Goal: Information Seeking & Learning: Learn about a topic

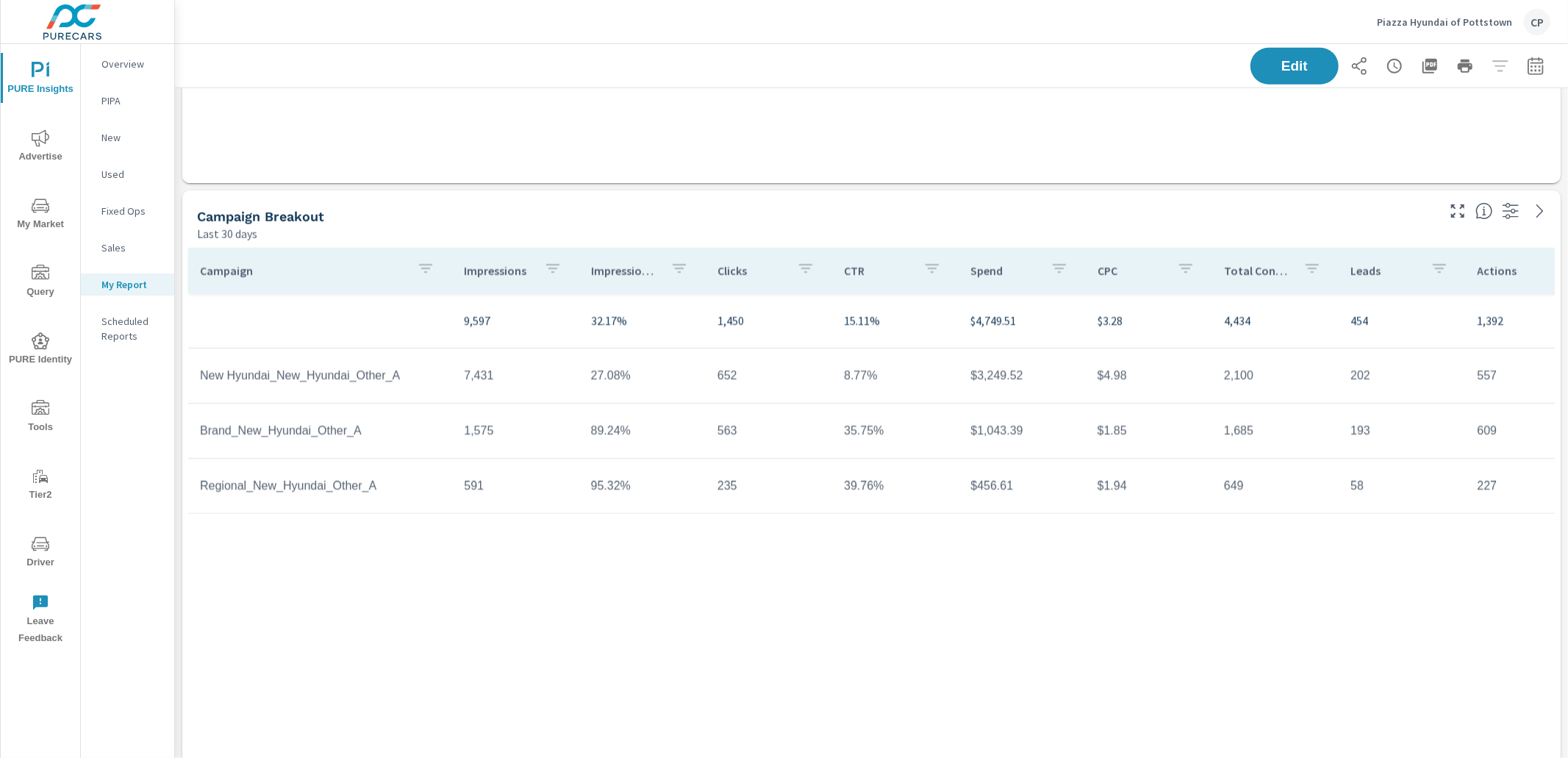
scroll to position [4068, 1393]
click at [1413, 11] on div "Piazza Hyundai of Pottstown CP" at bounding box center [1463, 22] width 173 height 26
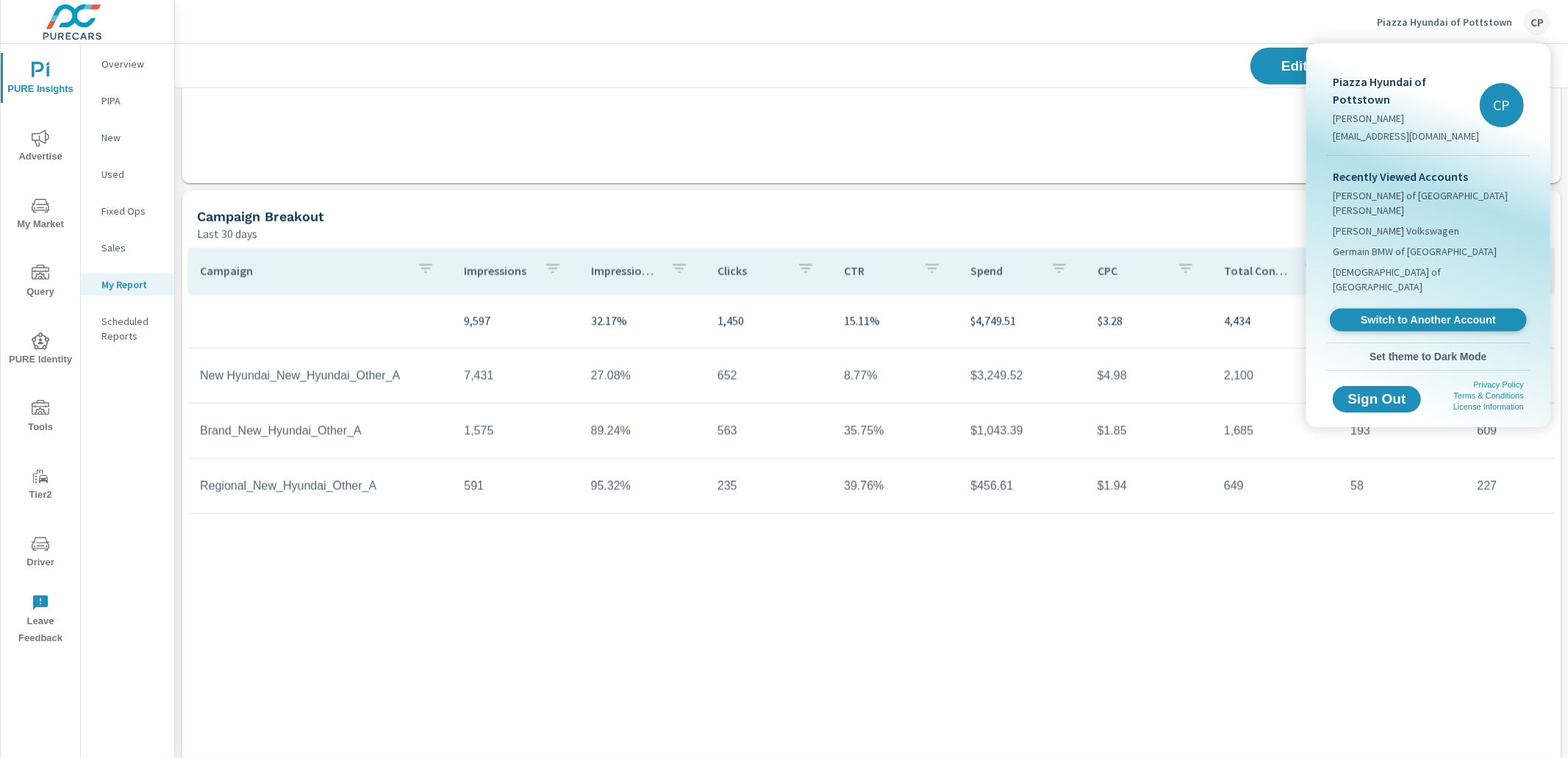
click at [1365, 308] on link "Switch to Another Account" at bounding box center [1428, 320] width 197 height 23
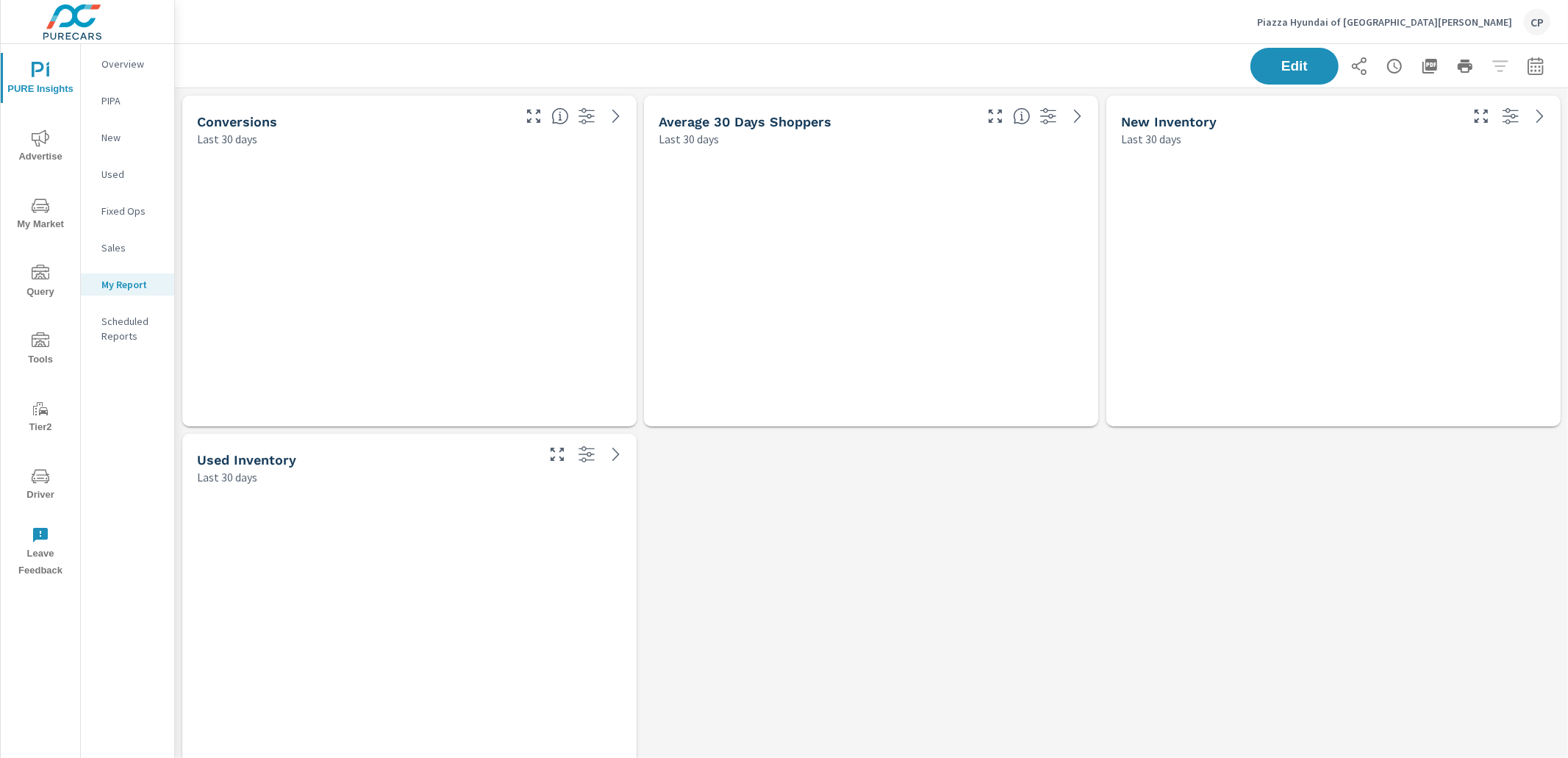
scroll to position [3560, 1393]
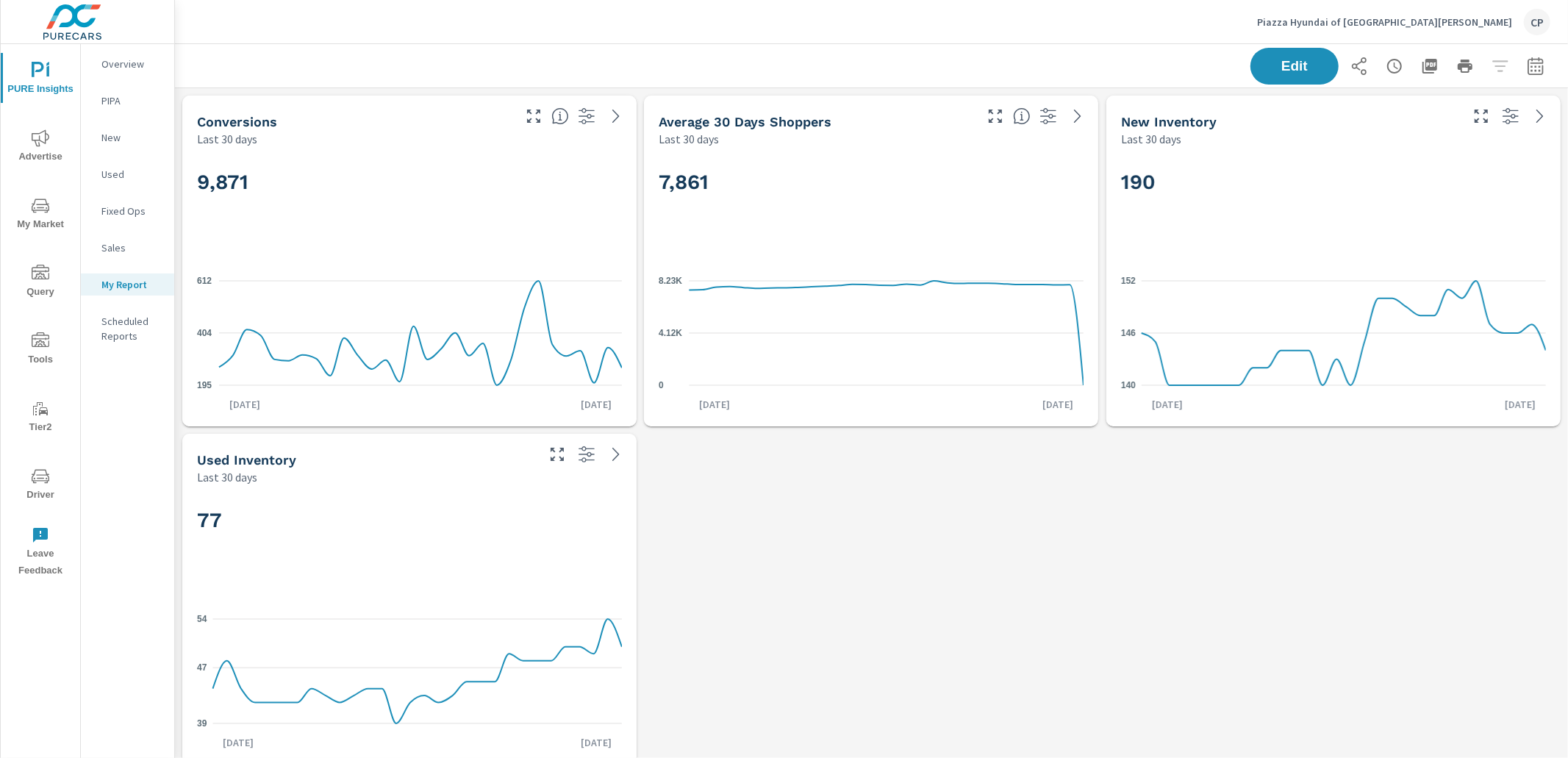
click at [31, 153] on span "Advertise" at bounding box center [40, 148] width 71 height 36
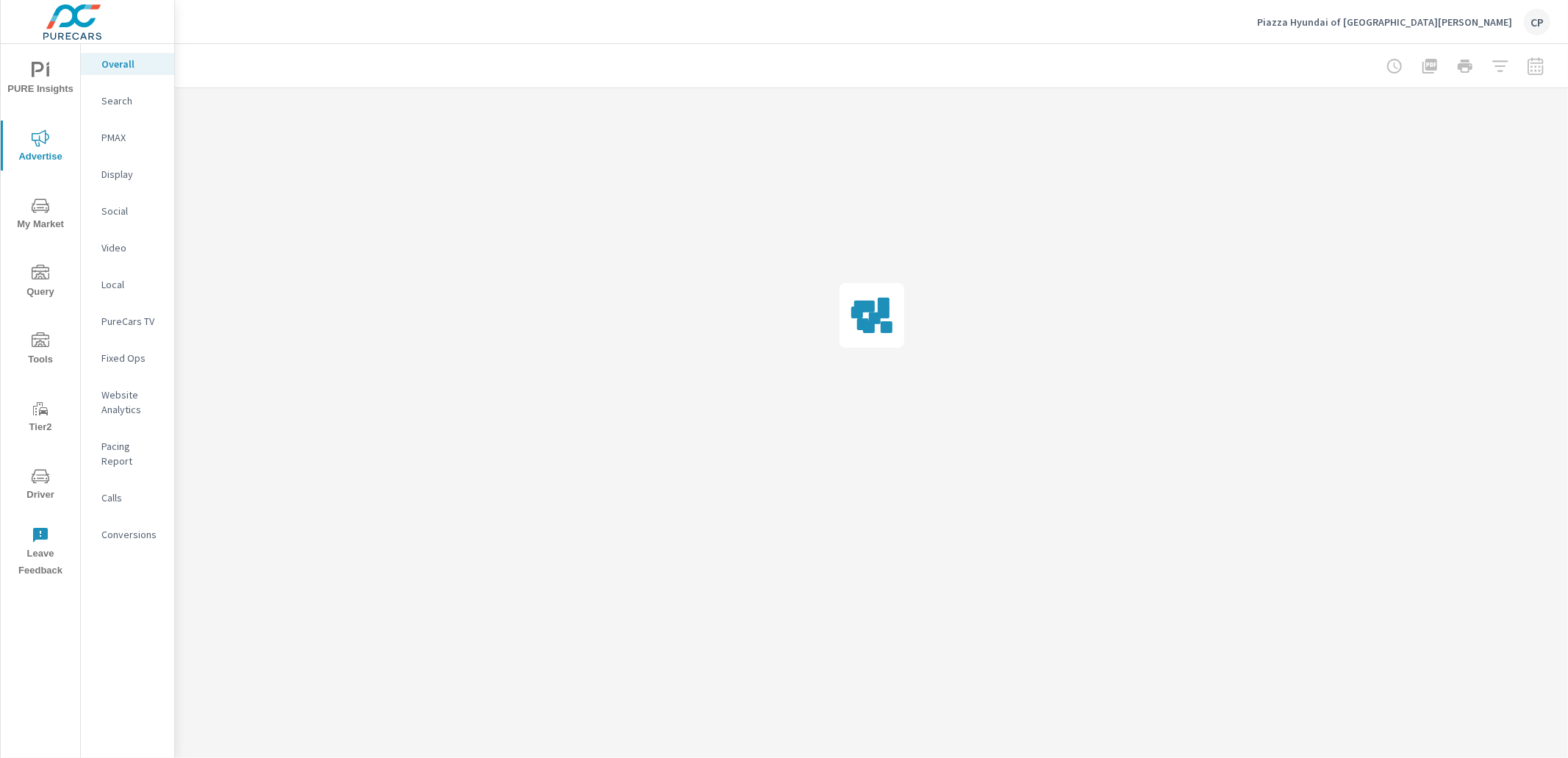
click at [41, 214] on icon "nav menu" at bounding box center [40, 205] width 17 height 17
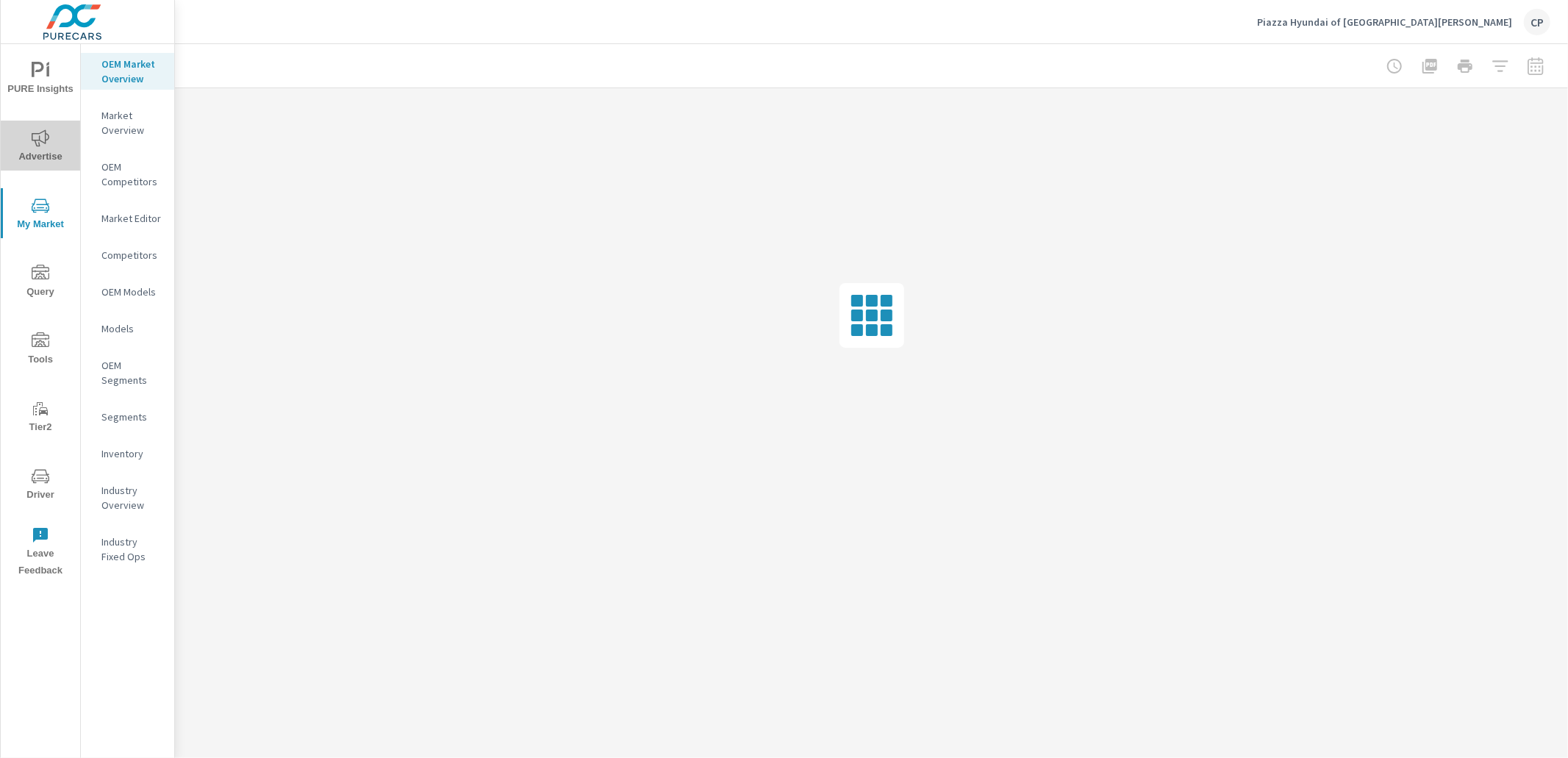
click at [45, 125] on button "Advertise" at bounding box center [40, 145] width 79 height 50
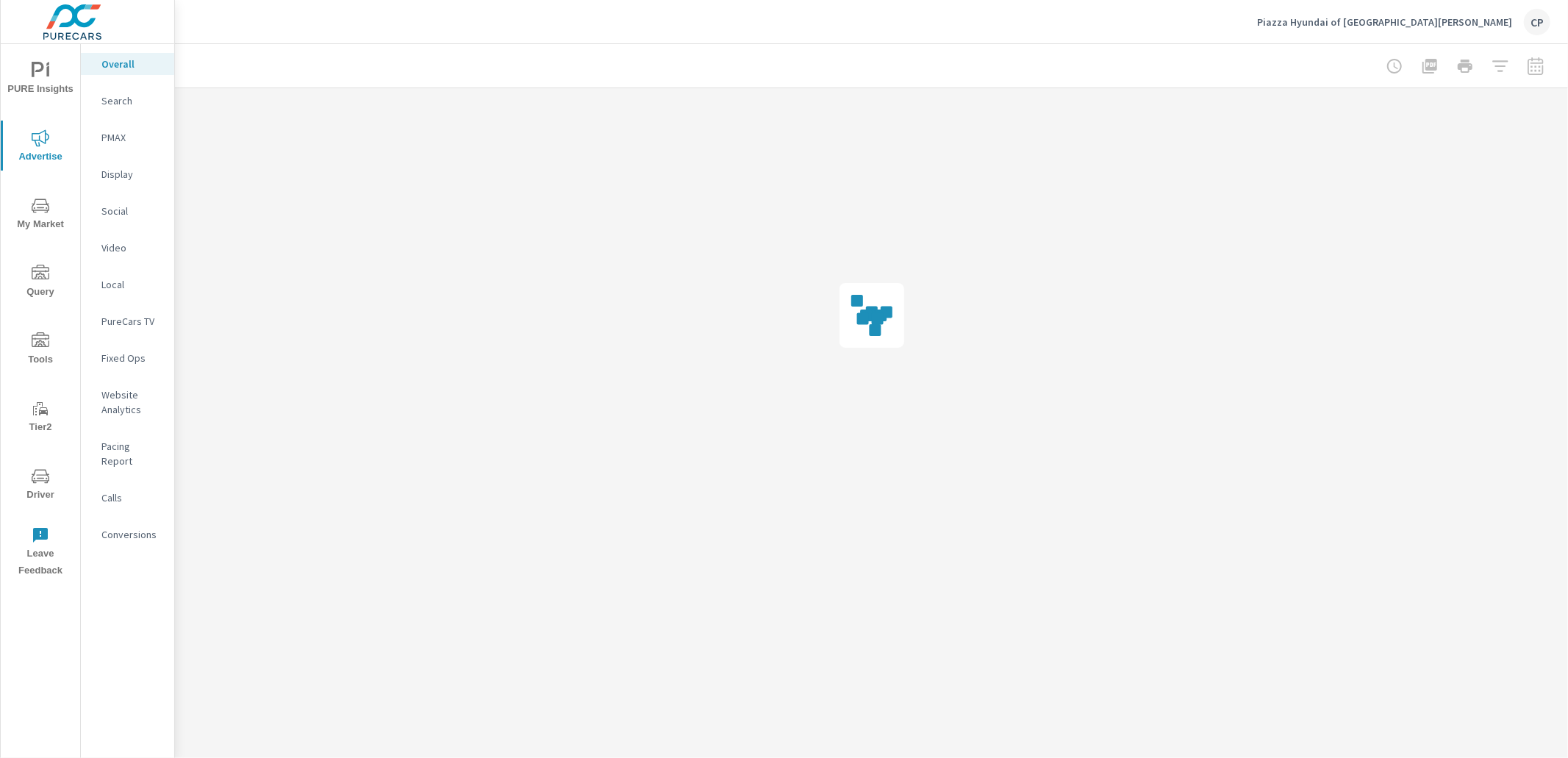
click at [40, 64] on icon "nav menu" at bounding box center [40, 70] width 17 height 17
click at [44, 146] on icon "nav menu" at bounding box center [40, 138] width 17 height 17
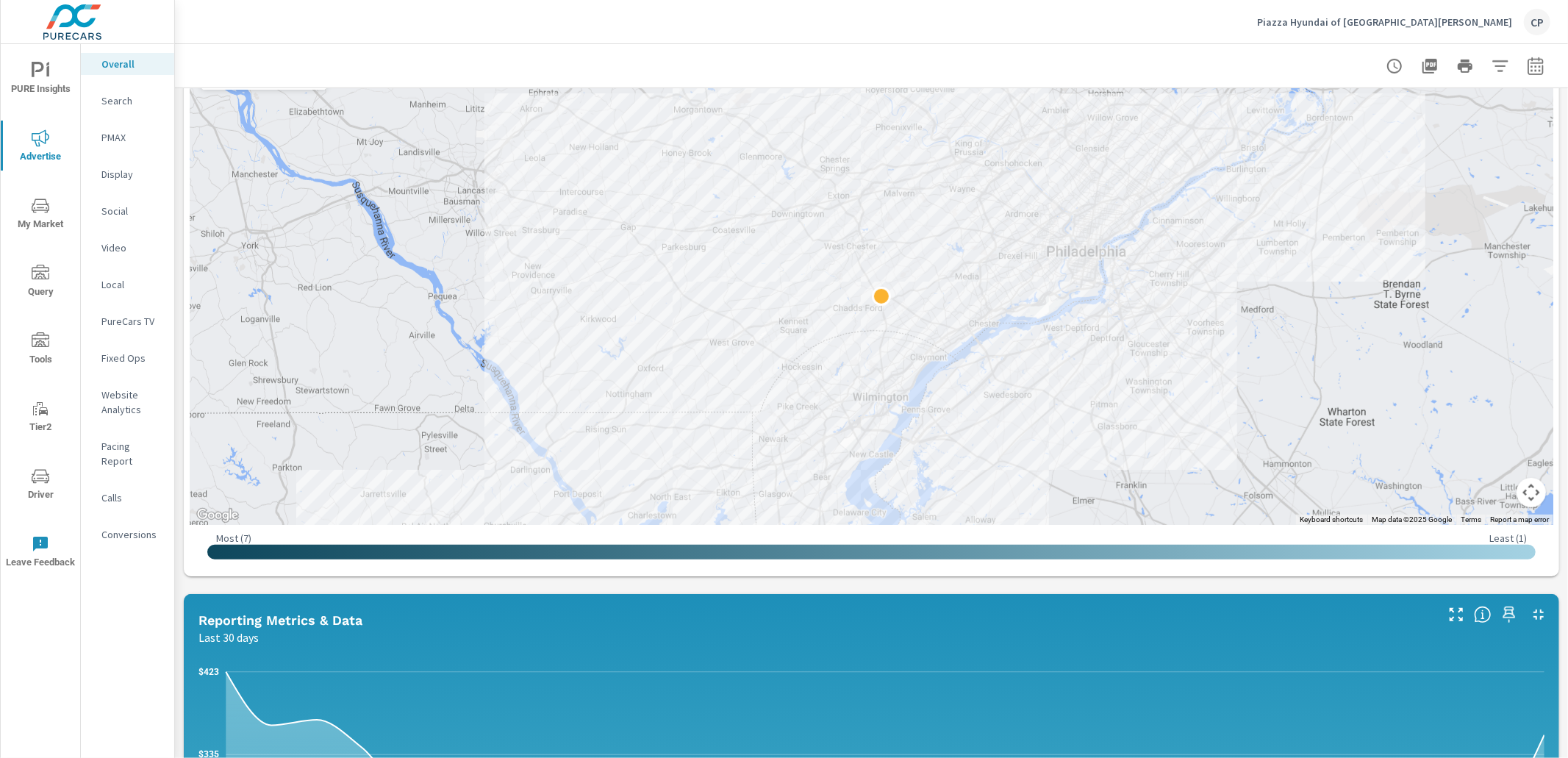
scroll to position [441, 0]
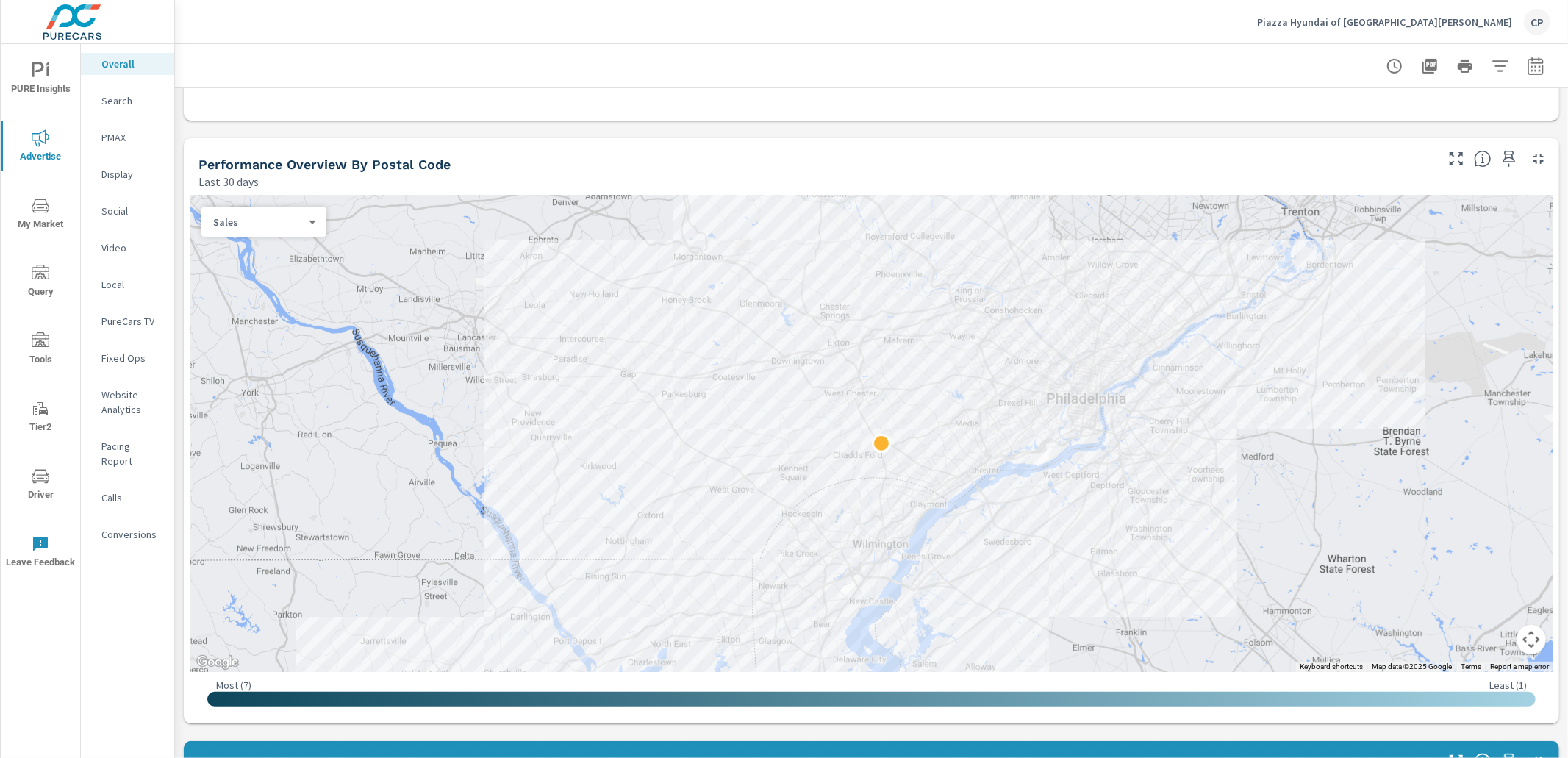
click at [31, 80] on span "PURE Insights" at bounding box center [40, 80] width 71 height 36
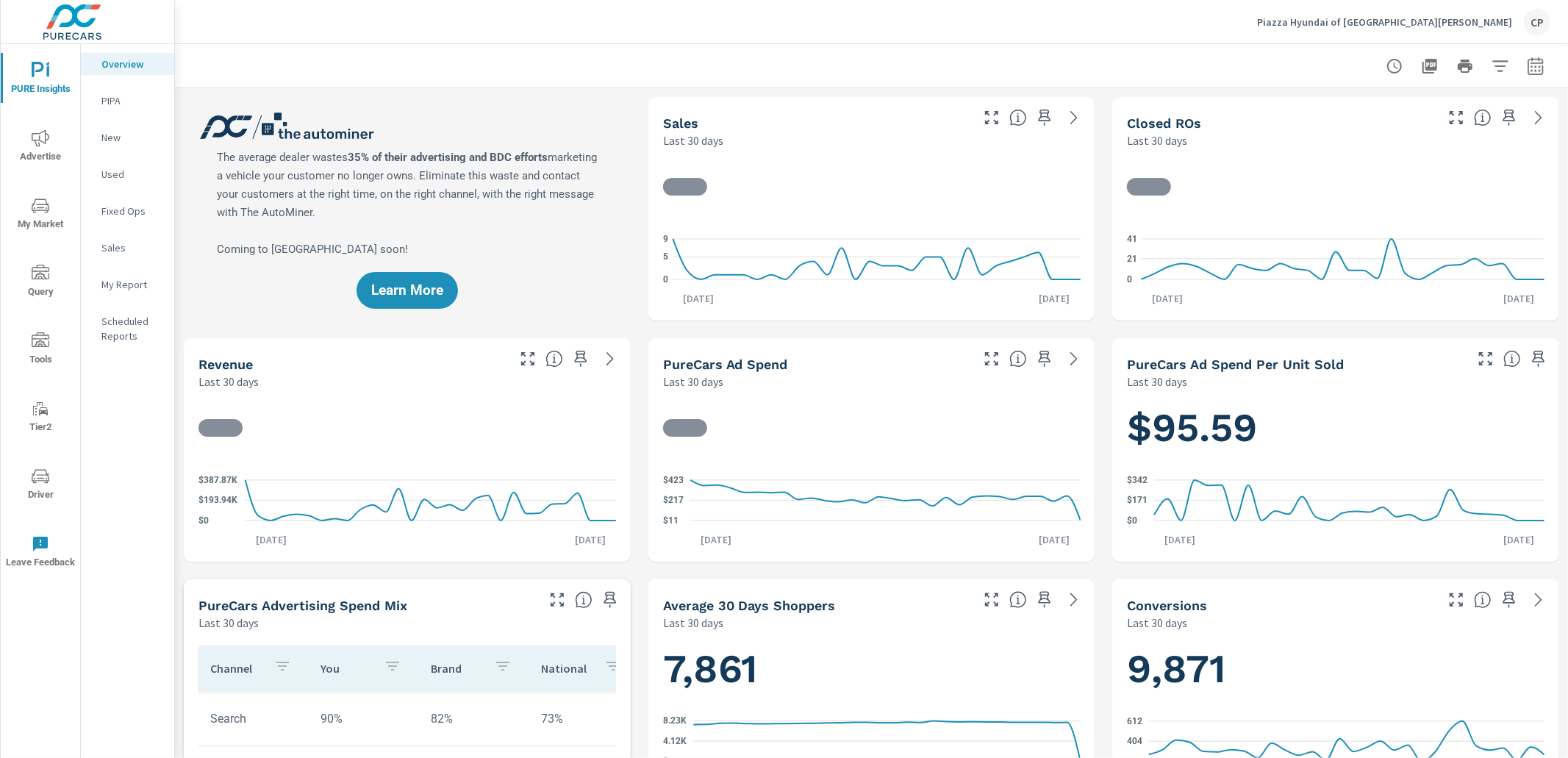
click at [133, 282] on p "My Report" at bounding box center [132, 285] width 61 height 15
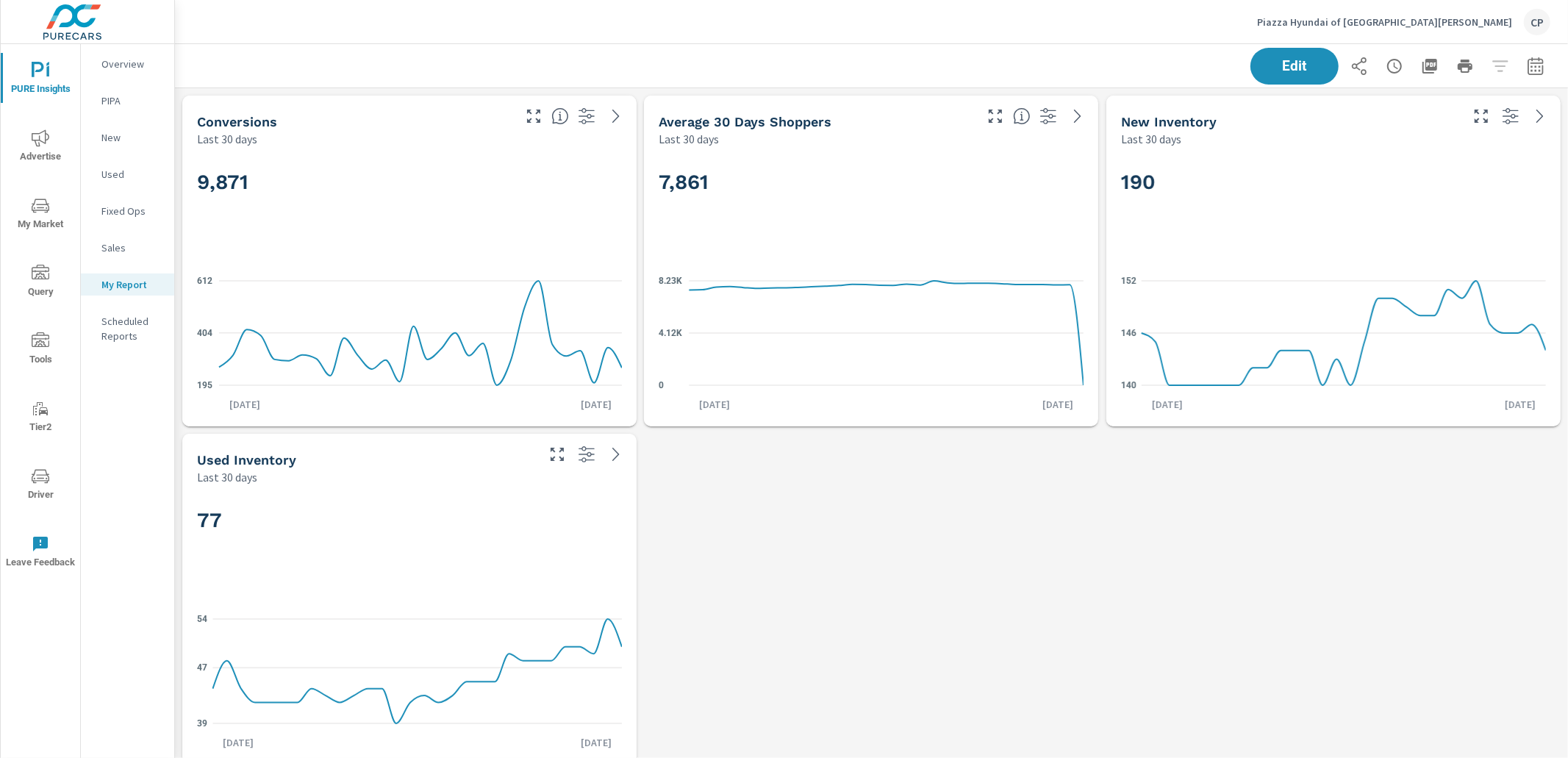
click at [109, 65] on p "Overview" at bounding box center [132, 64] width 61 height 15
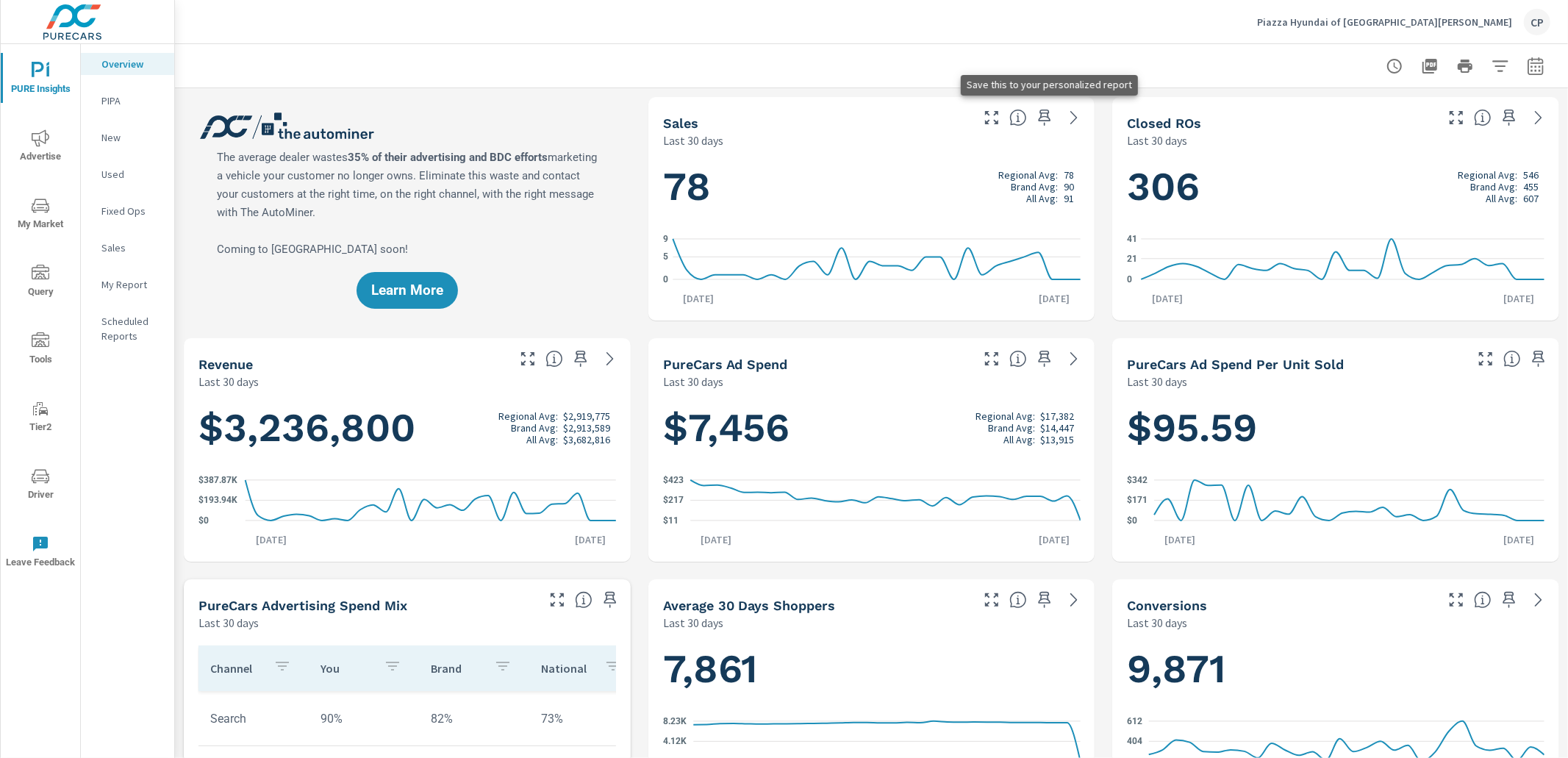
click at [1045, 115] on icon "button" at bounding box center [1045, 118] width 12 height 16
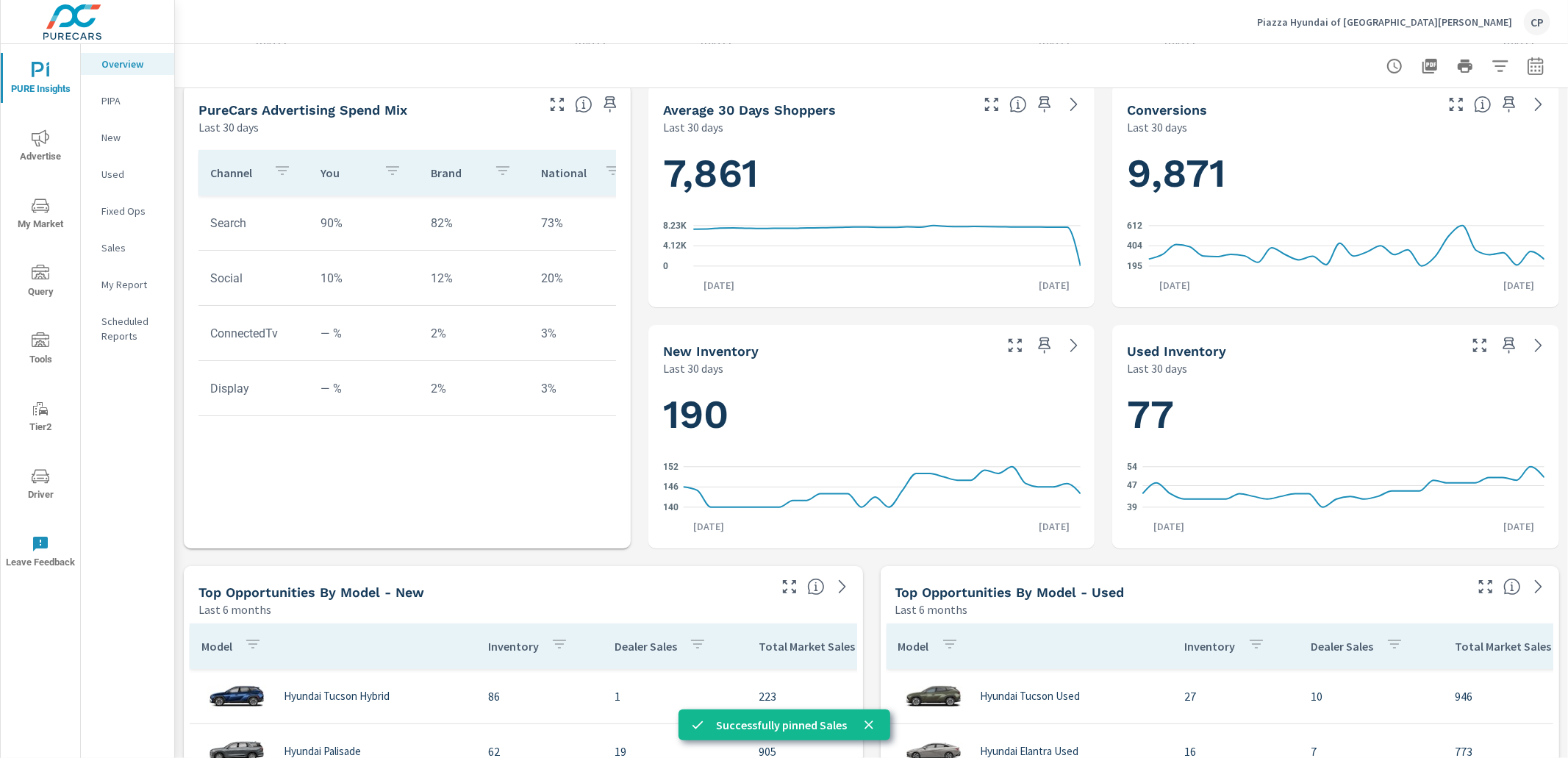
scroll to position [538, 0]
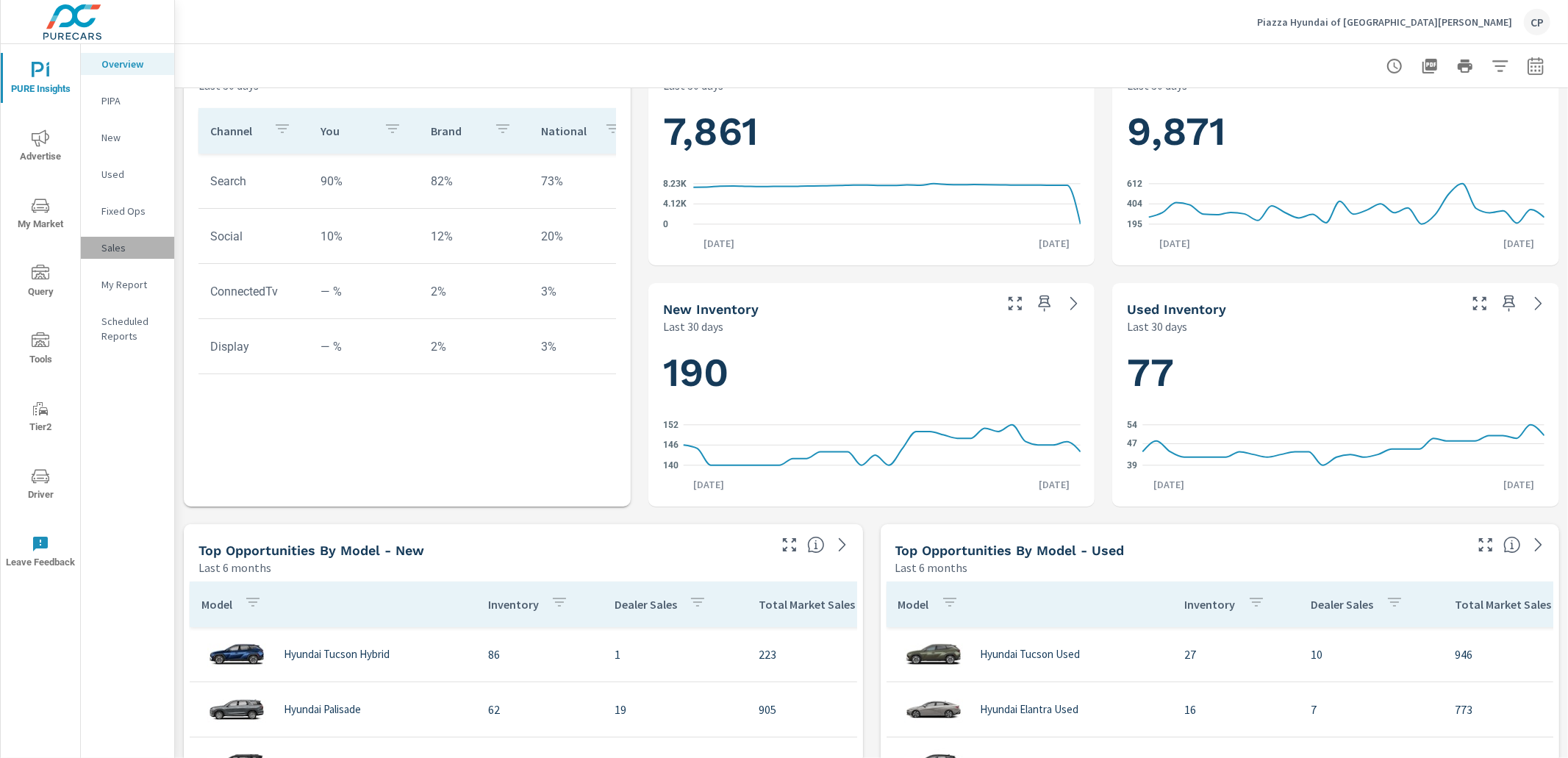
click at [123, 247] on p "Sales" at bounding box center [132, 248] width 61 height 15
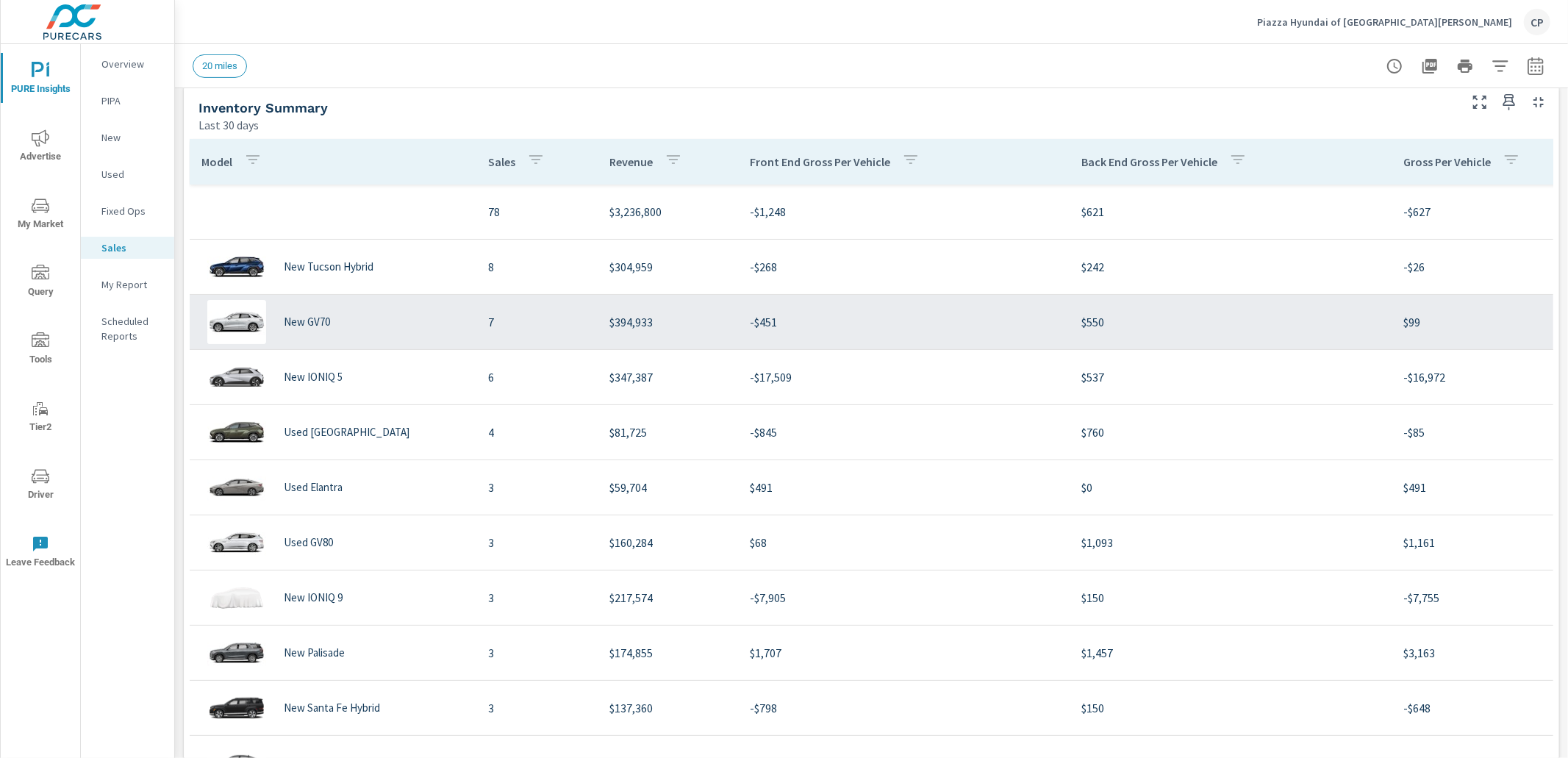
scroll to position [477, 0]
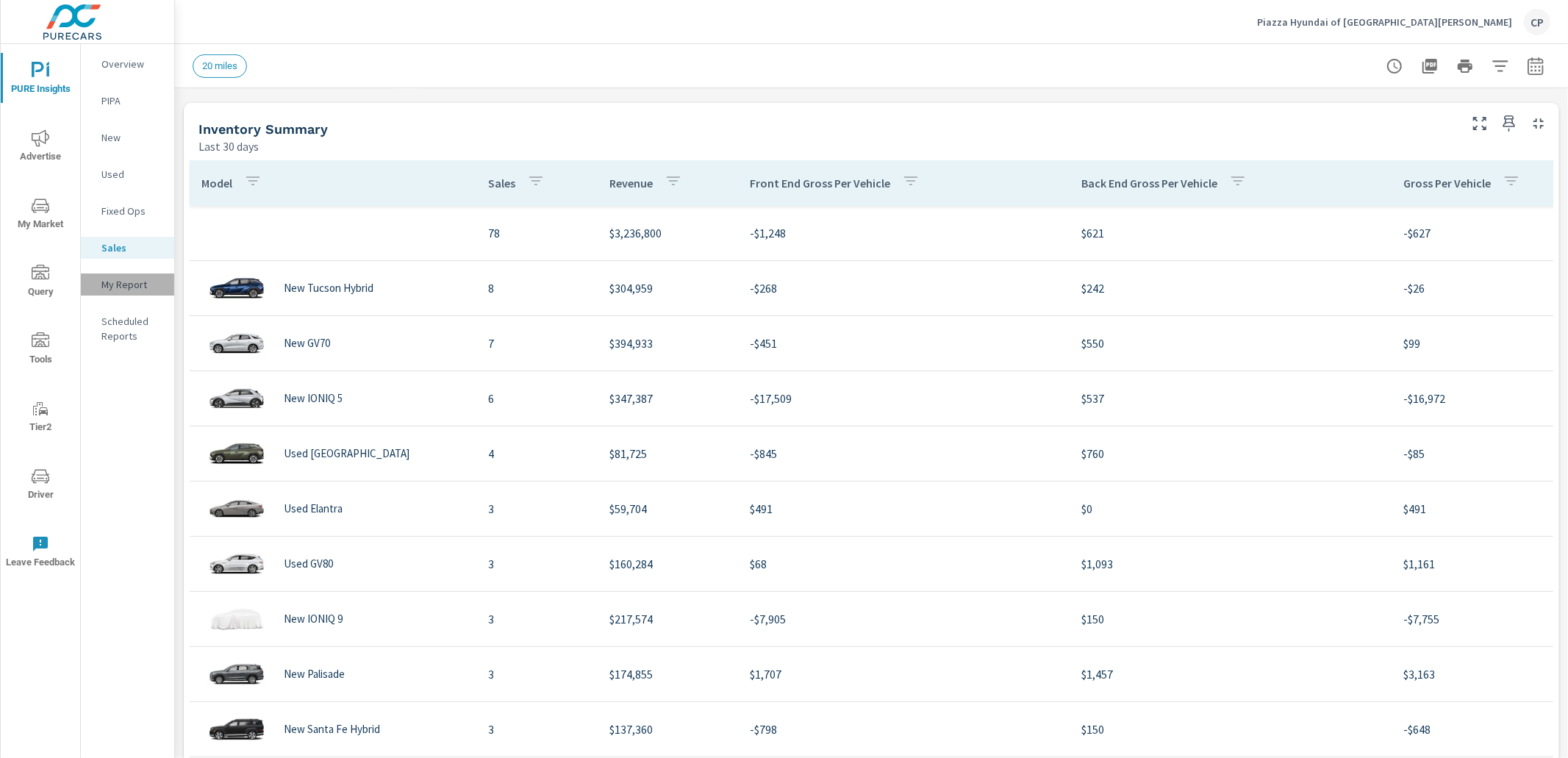
click at [121, 281] on p "My Report" at bounding box center [132, 285] width 61 height 15
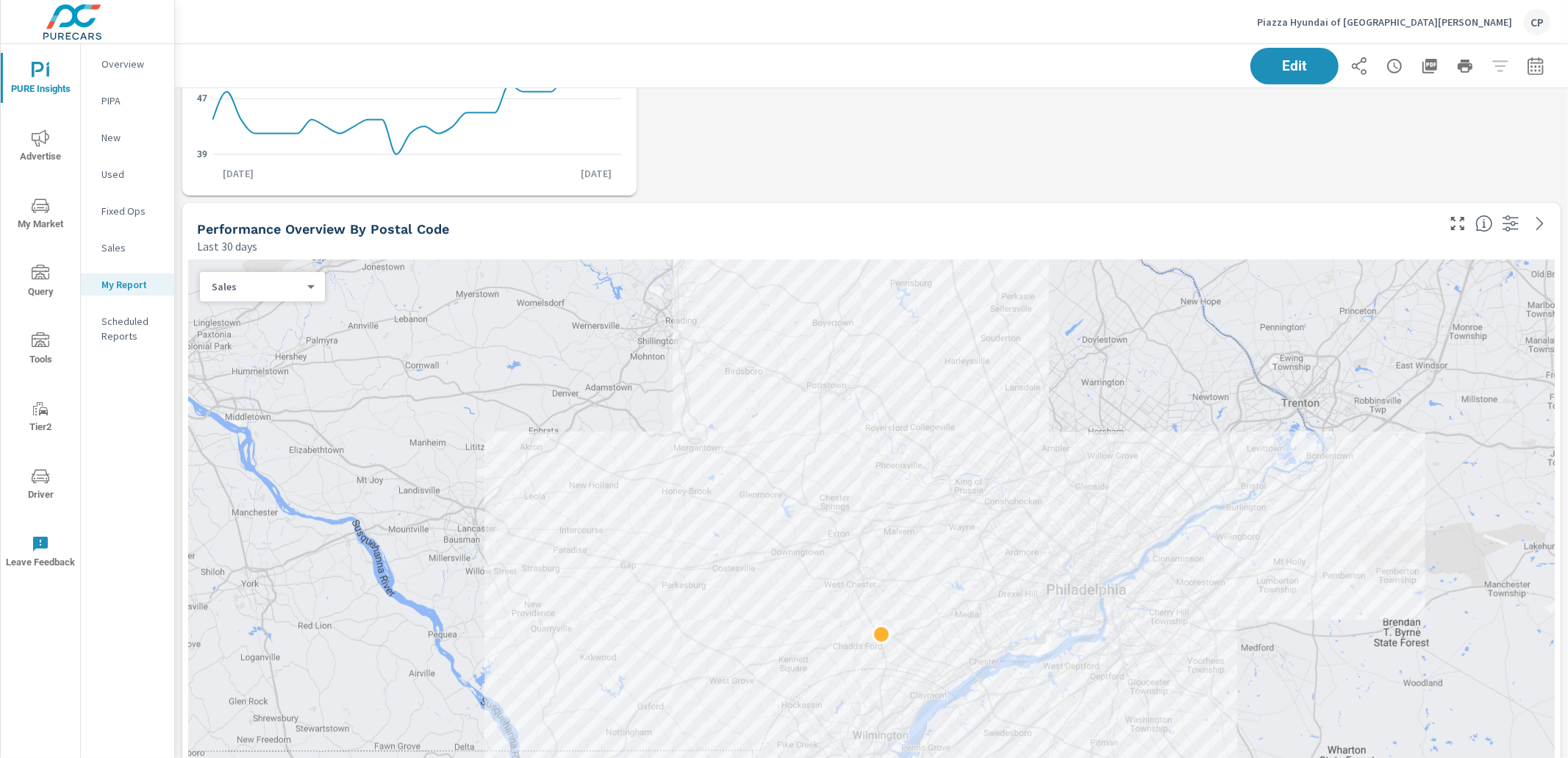
scroll to position [709, 0]
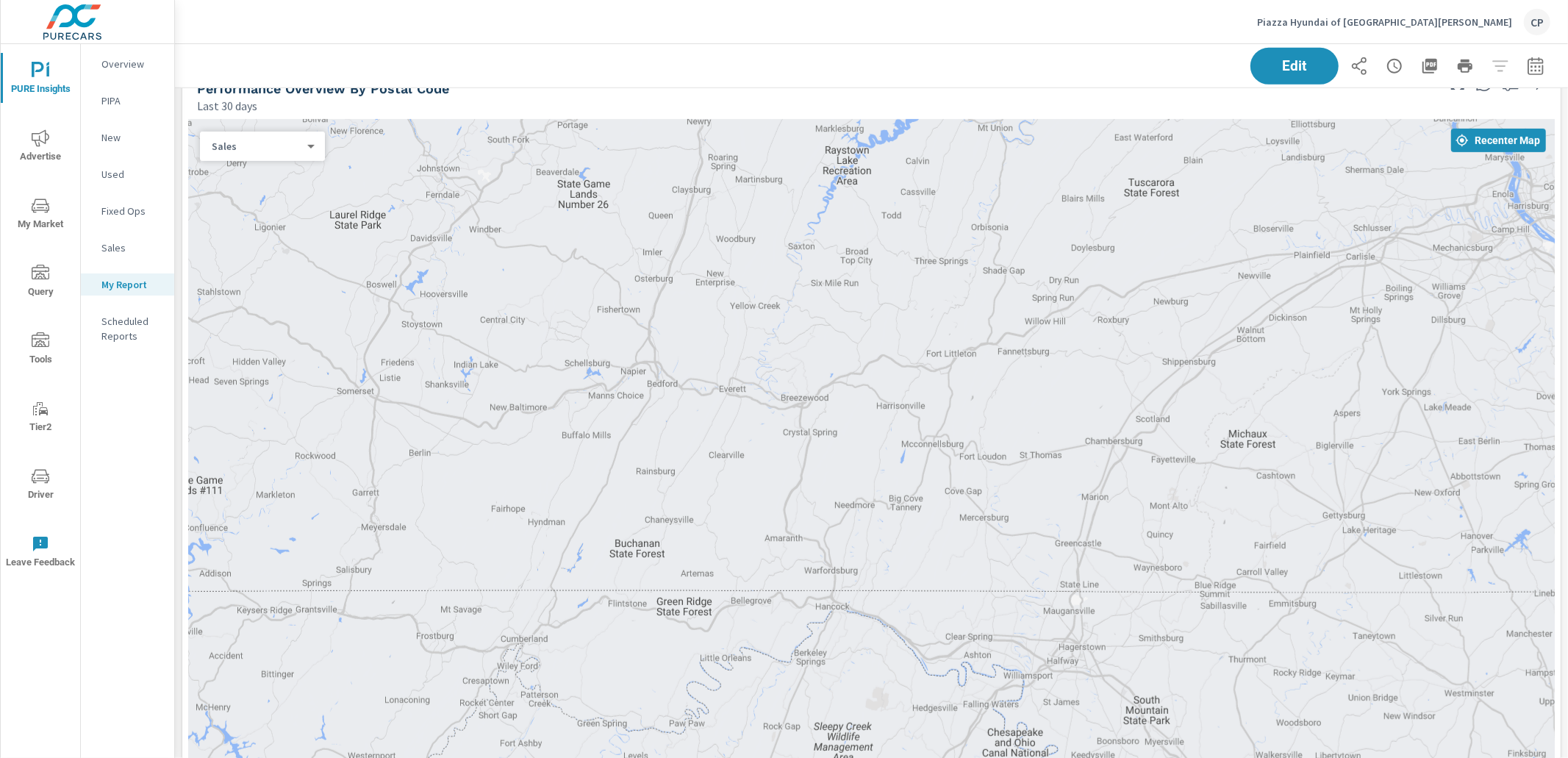
drag, startPoint x: 721, startPoint y: 247, endPoint x: 404, endPoint y: 250, distance: 317.0
click at [404, 250] on div at bounding box center [871, 484] width 1367 height 730
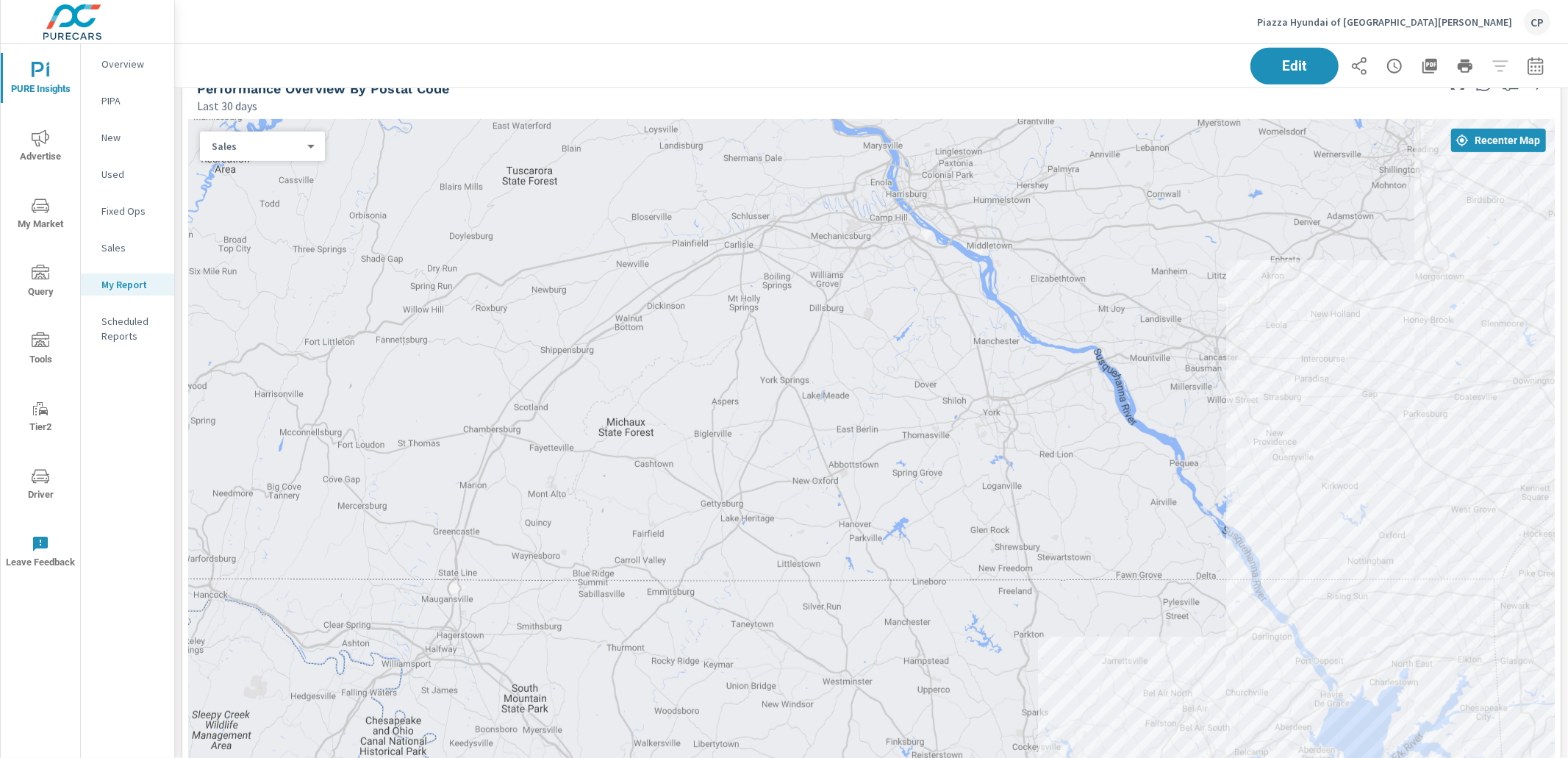
drag, startPoint x: 522, startPoint y: 244, endPoint x: 413, endPoint y: 234, distance: 109.5
click at [404, 234] on div at bounding box center [871, 484] width 1367 height 730
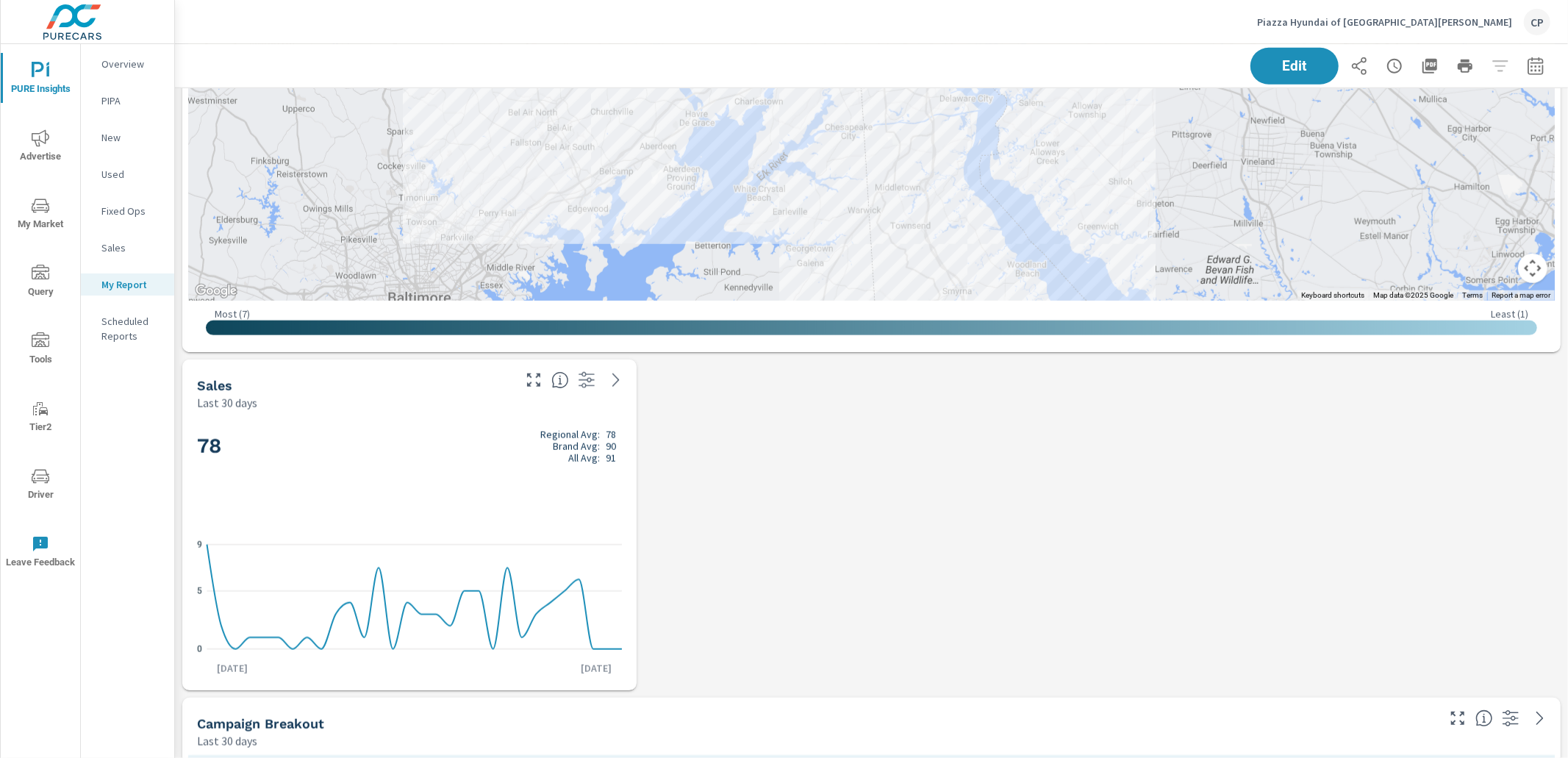
scroll to position [1306, 0]
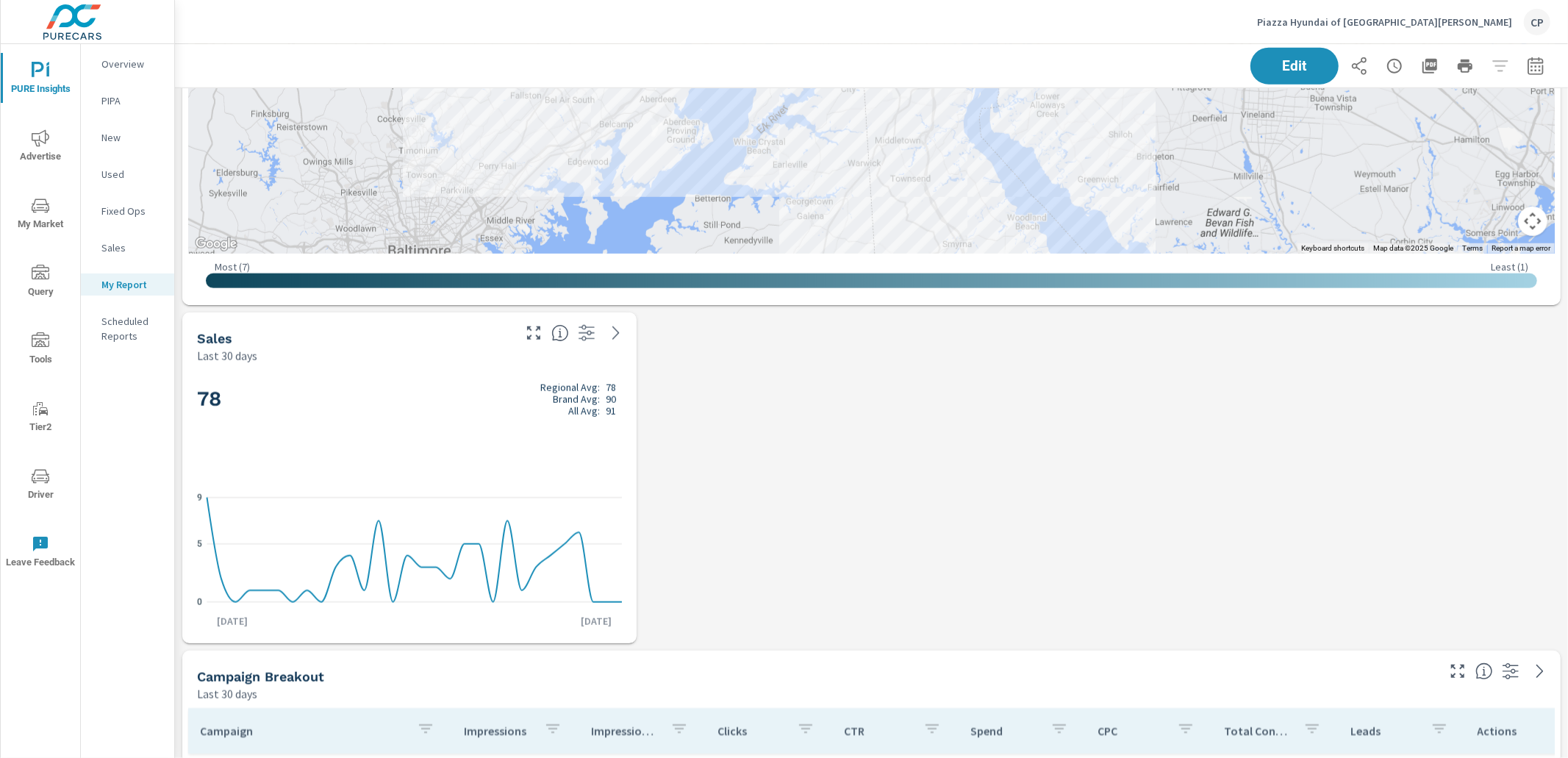
drag, startPoint x: 347, startPoint y: 360, endPoint x: 500, endPoint y: 365, distance: 153.1
click at [466, 361] on div "Last 30 days" at bounding box center [354, 355] width 313 height 17
drag, startPoint x: 1295, startPoint y: 68, endPoint x: 1268, endPoint y: 64, distance: 27.3
click at [1294, 68] on span "Edit" at bounding box center [1294, 65] width 60 height 14
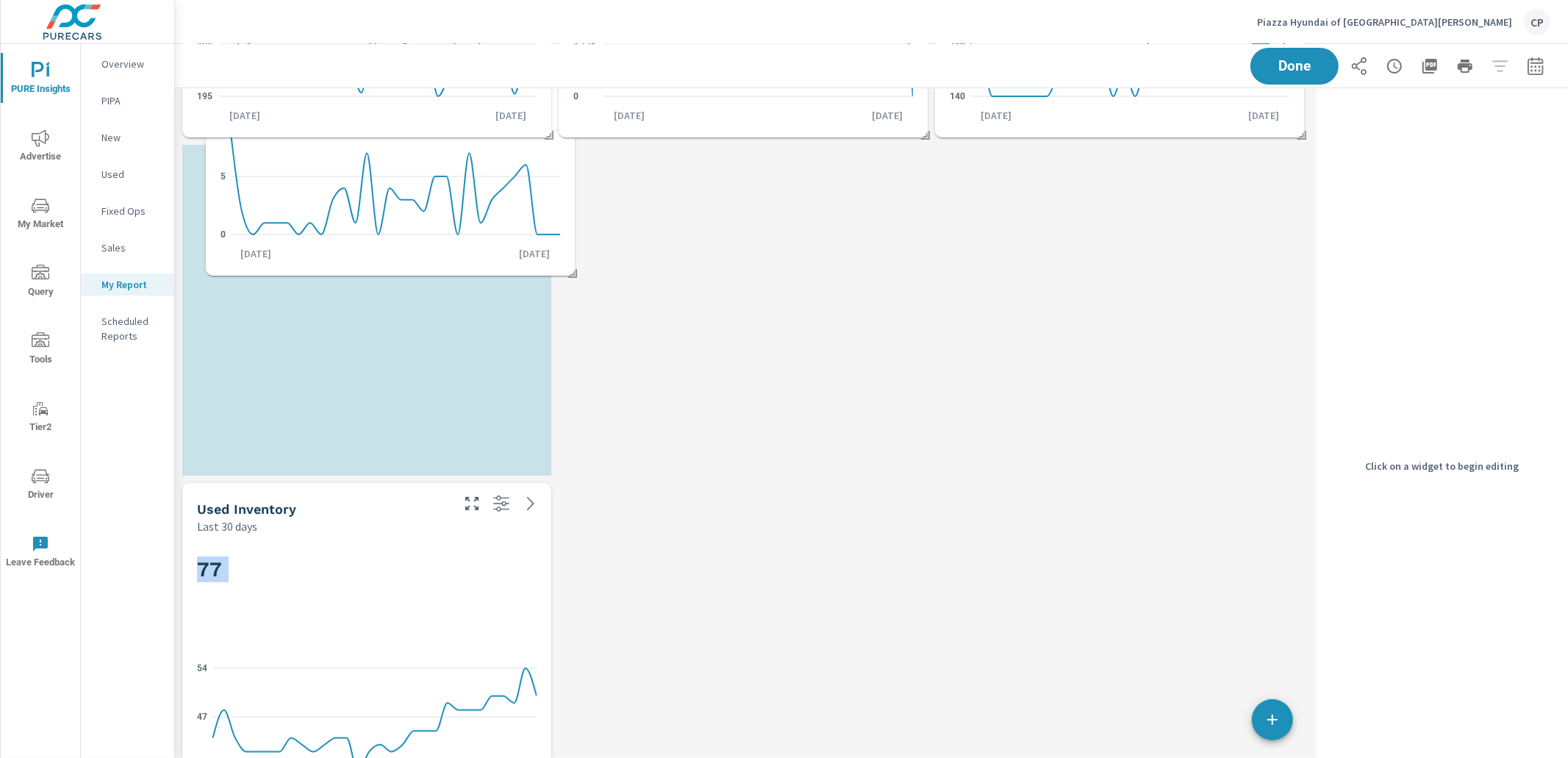
scroll to position [0, 0]
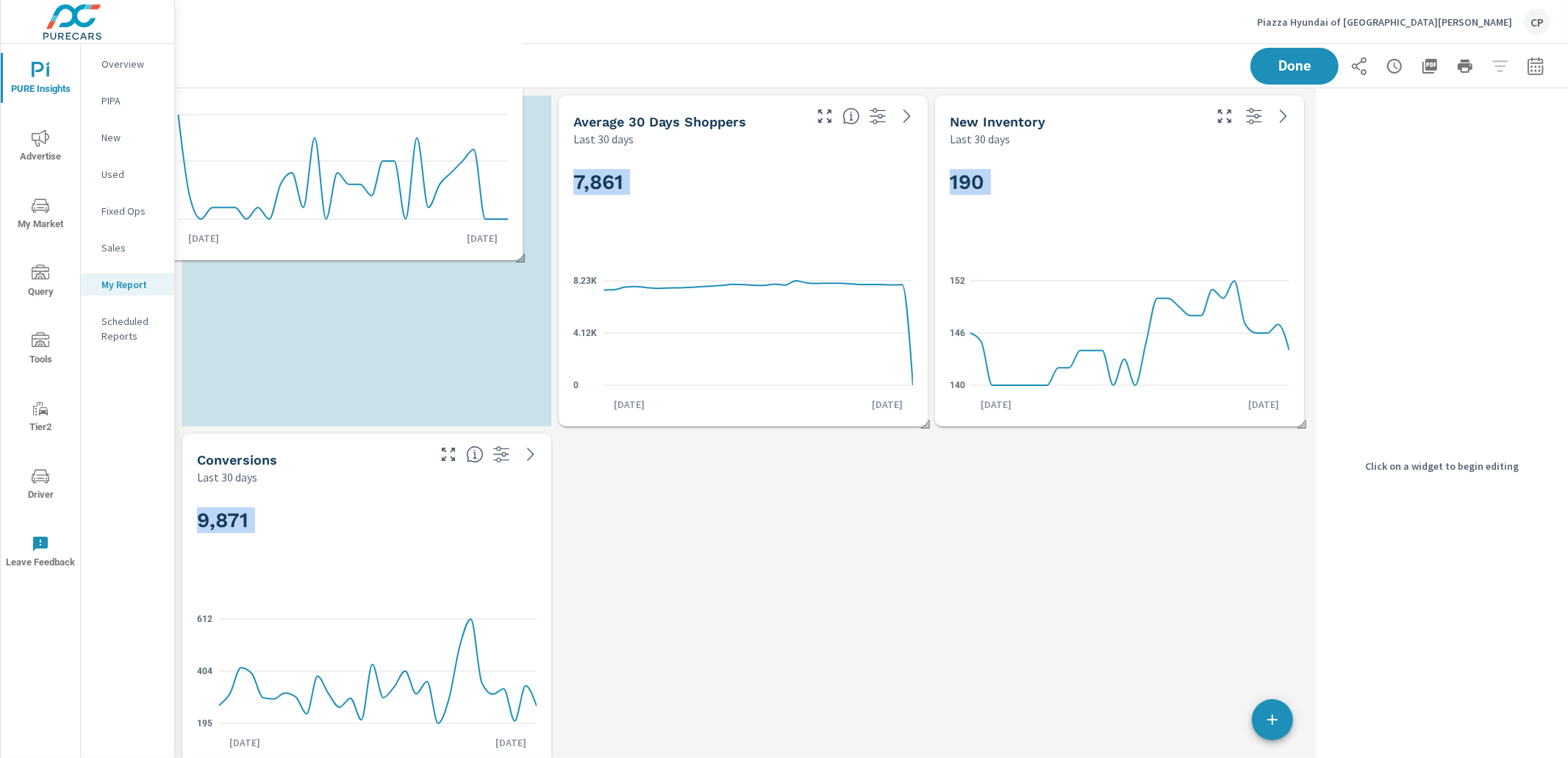
drag, startPoint x: 591, startPoint y: 385, endPoint x: 425, endPoint y: 54, distance: 370.3
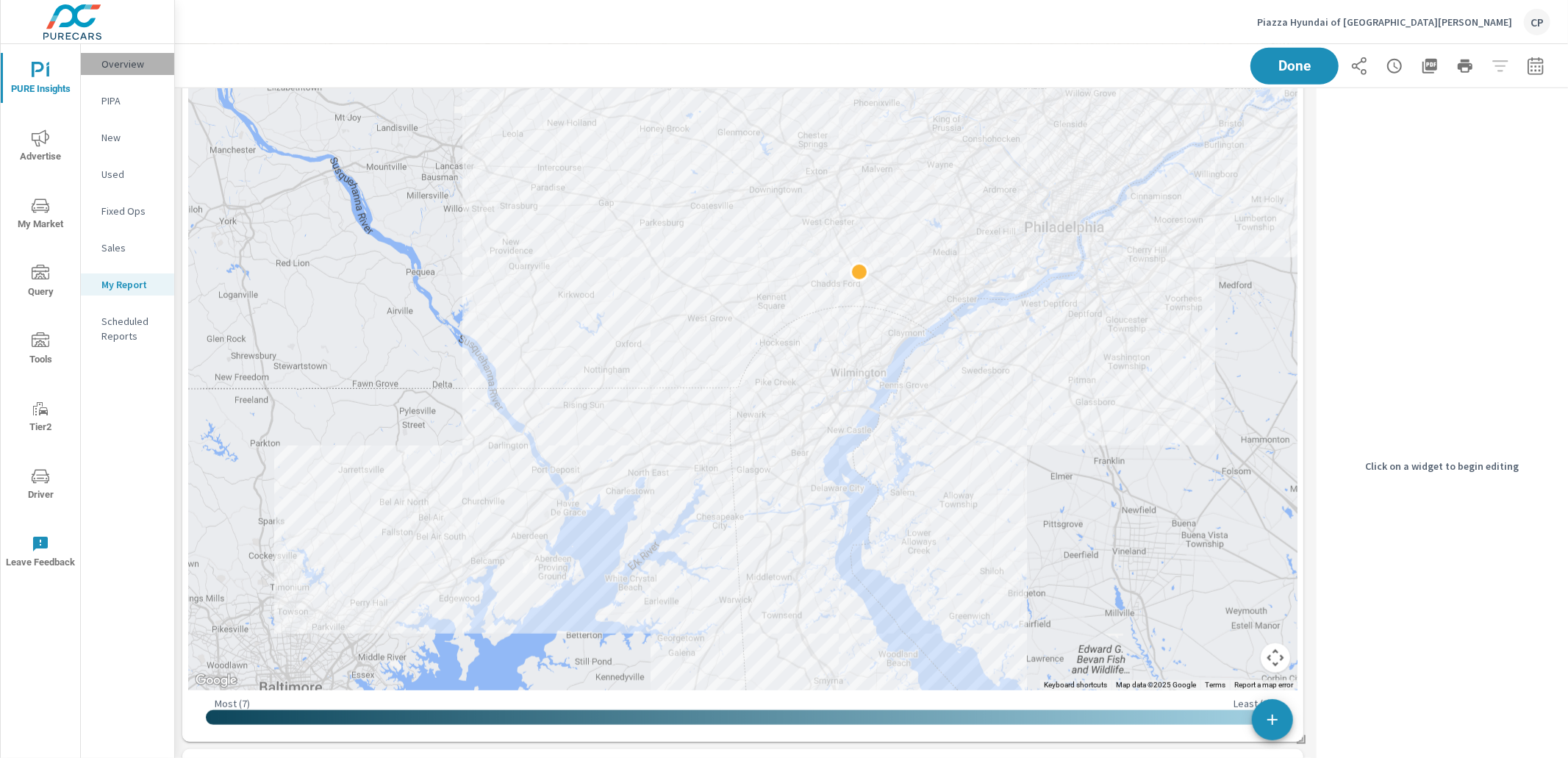
click at [139, 66] on p "Overview" at bounding box center [132, 64] width 61 height 15
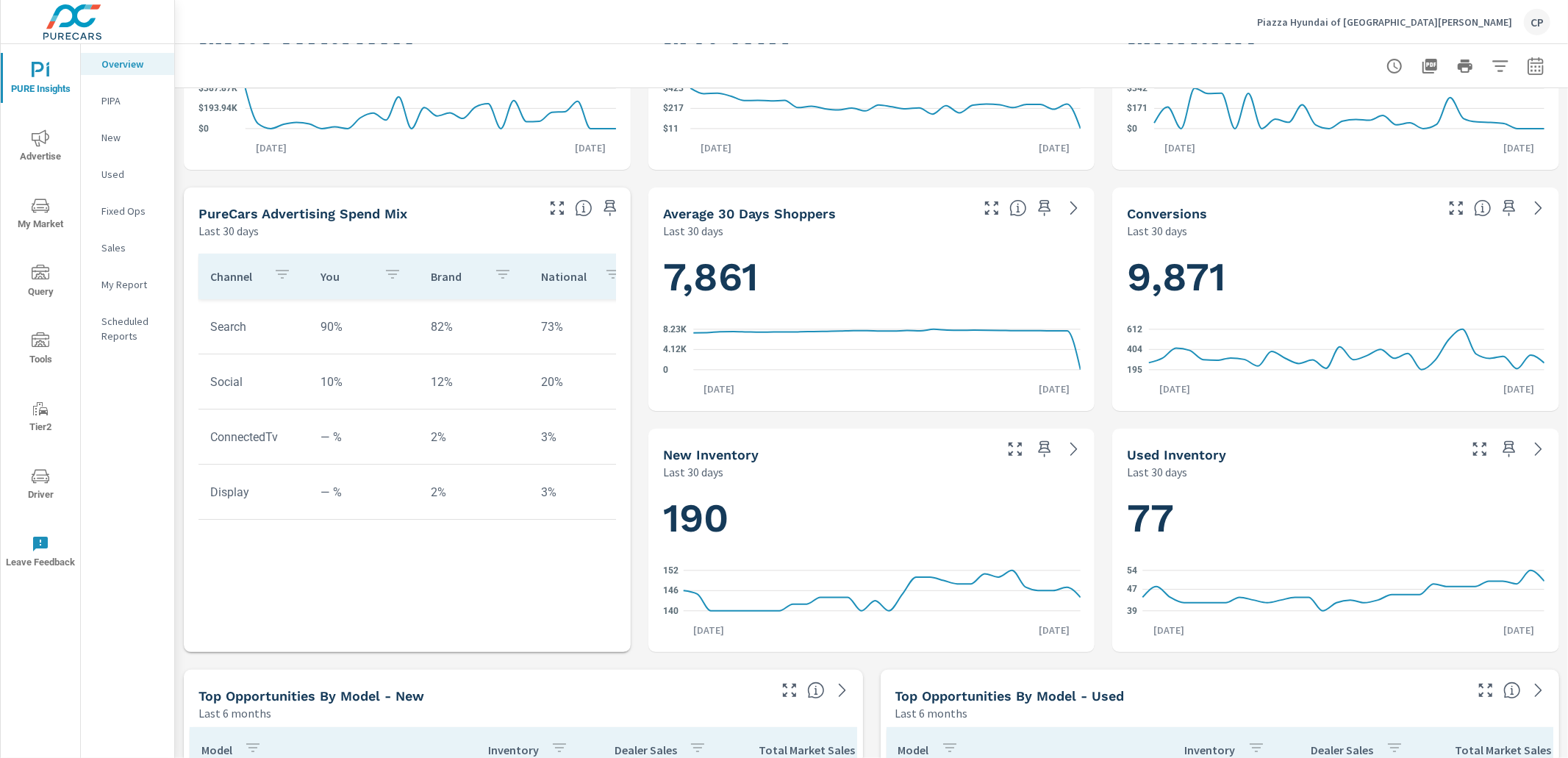
click at [1509, 449] on icon "button" at bounding box center [1509, 449] width 17 height 17
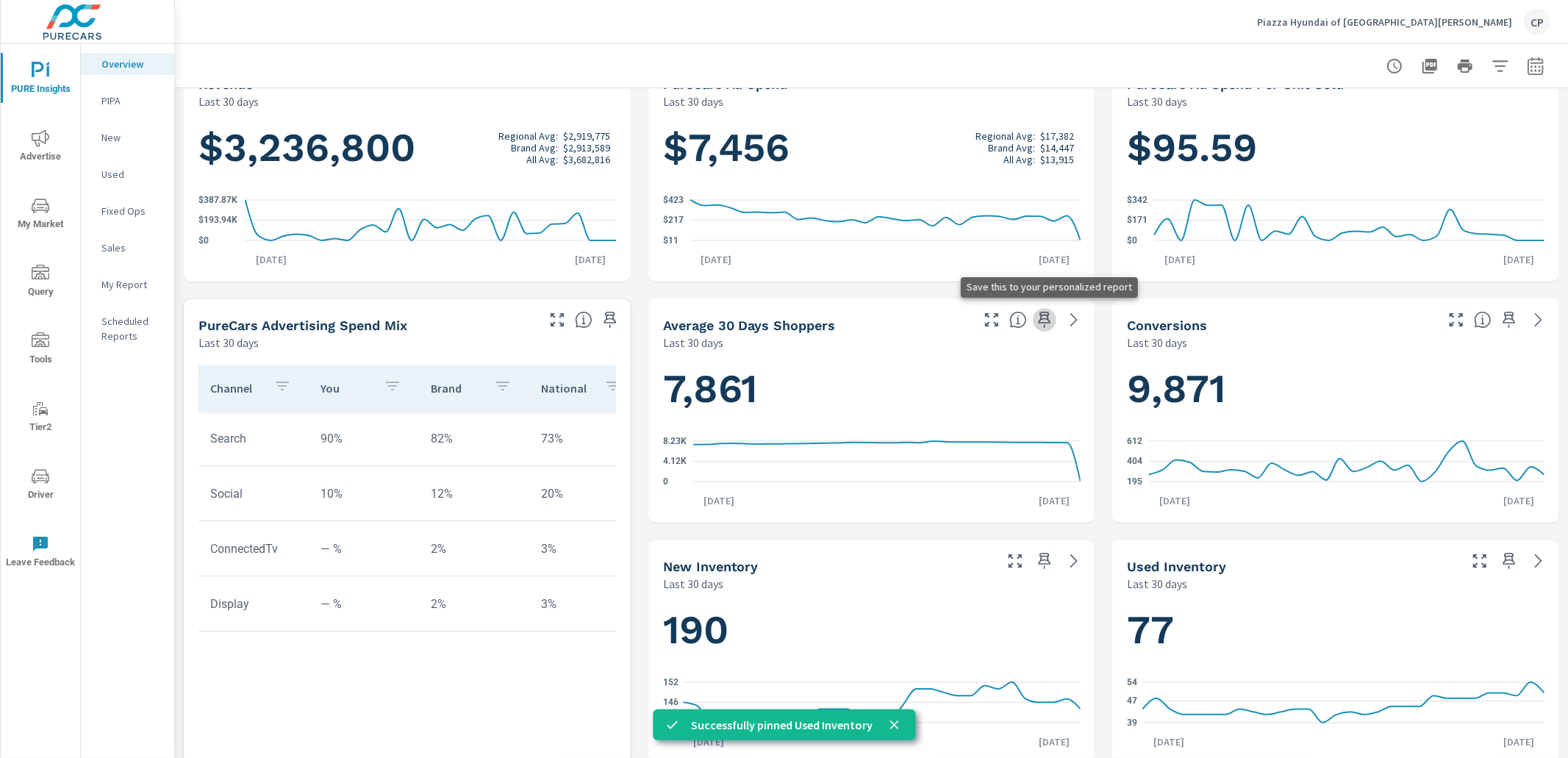
click at [1048, 319] on icon "button" at bounding box center [1045, 320] width 12 height 16
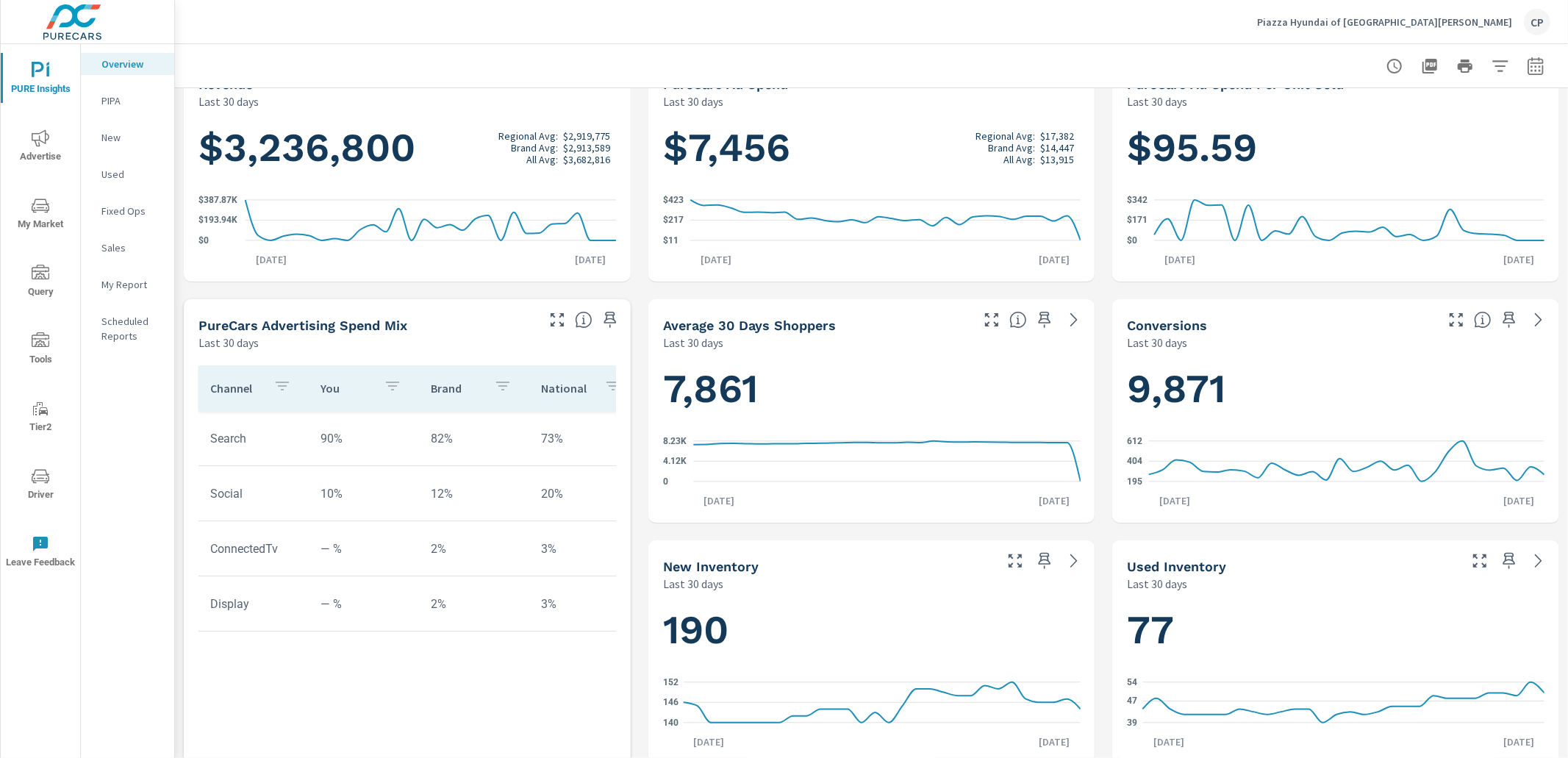
click at [125, 280] on p "My Report" at bounding box center [132, 285] width 61 height 15
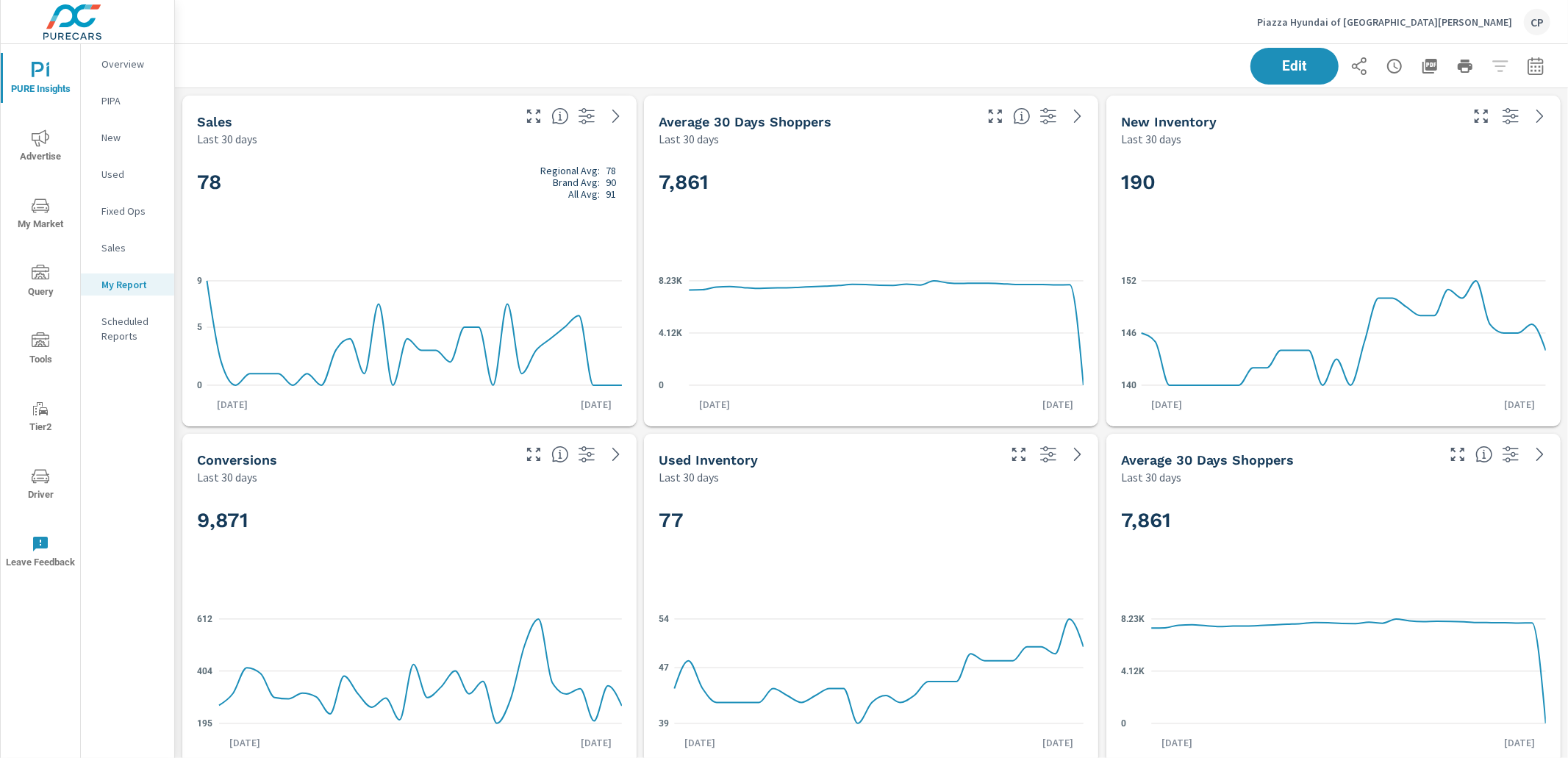
scroll to position [3899, 1393]
click at [1513, 452] on icon "button" at bounding box center [1511, 454] width 16 height 16
drag, startPoint x: 1270, startPoint y: 64, endPoint x: 1289, endPoint y: 115, distance: 54.4
click at [1270, 64] on span "Edit" at bounding box center [1294, 66] width 59 height 13
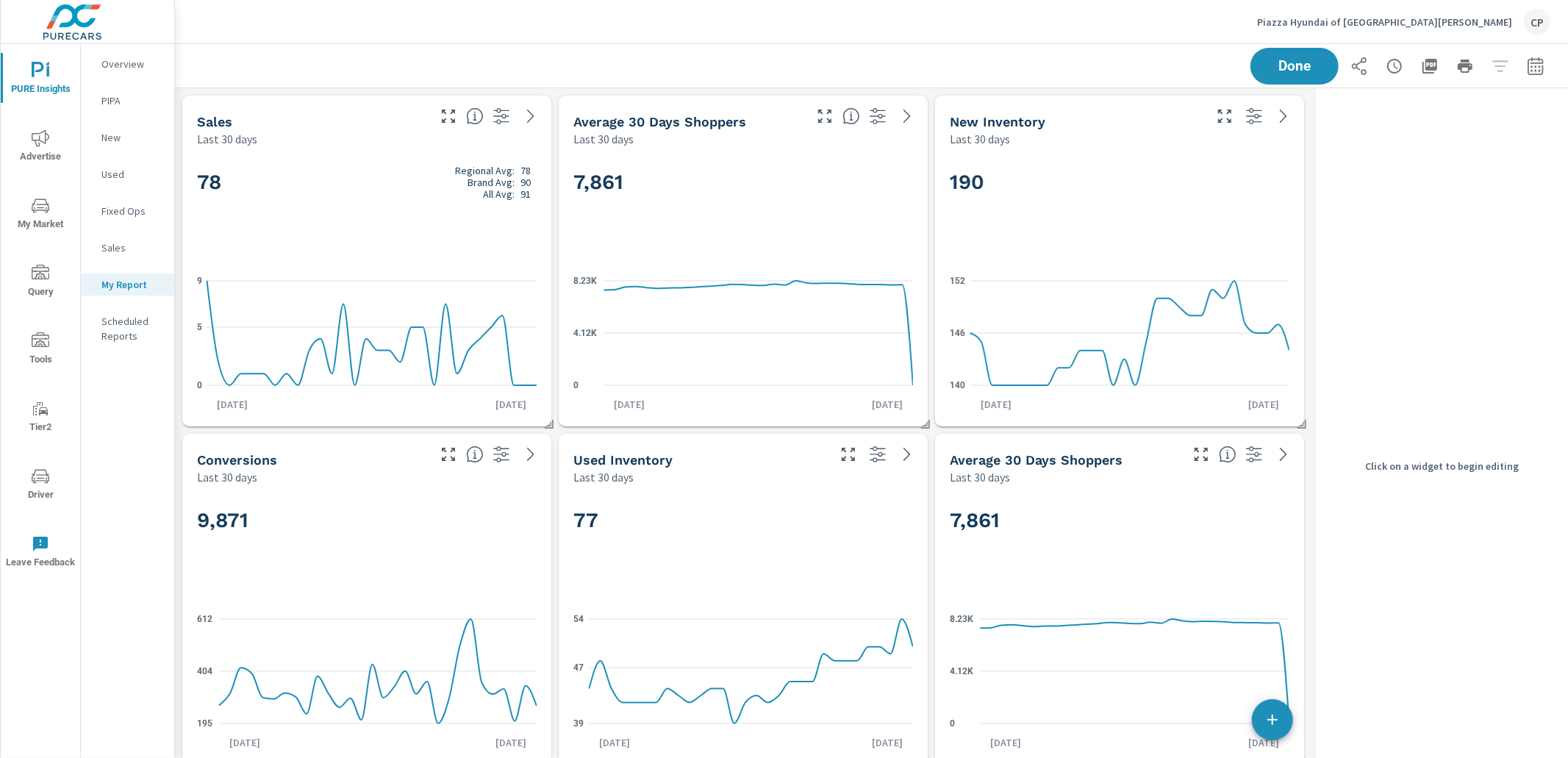
click at [1179, 567] on div "7,861" at bounding box center [1120, 544] width 340 height 90
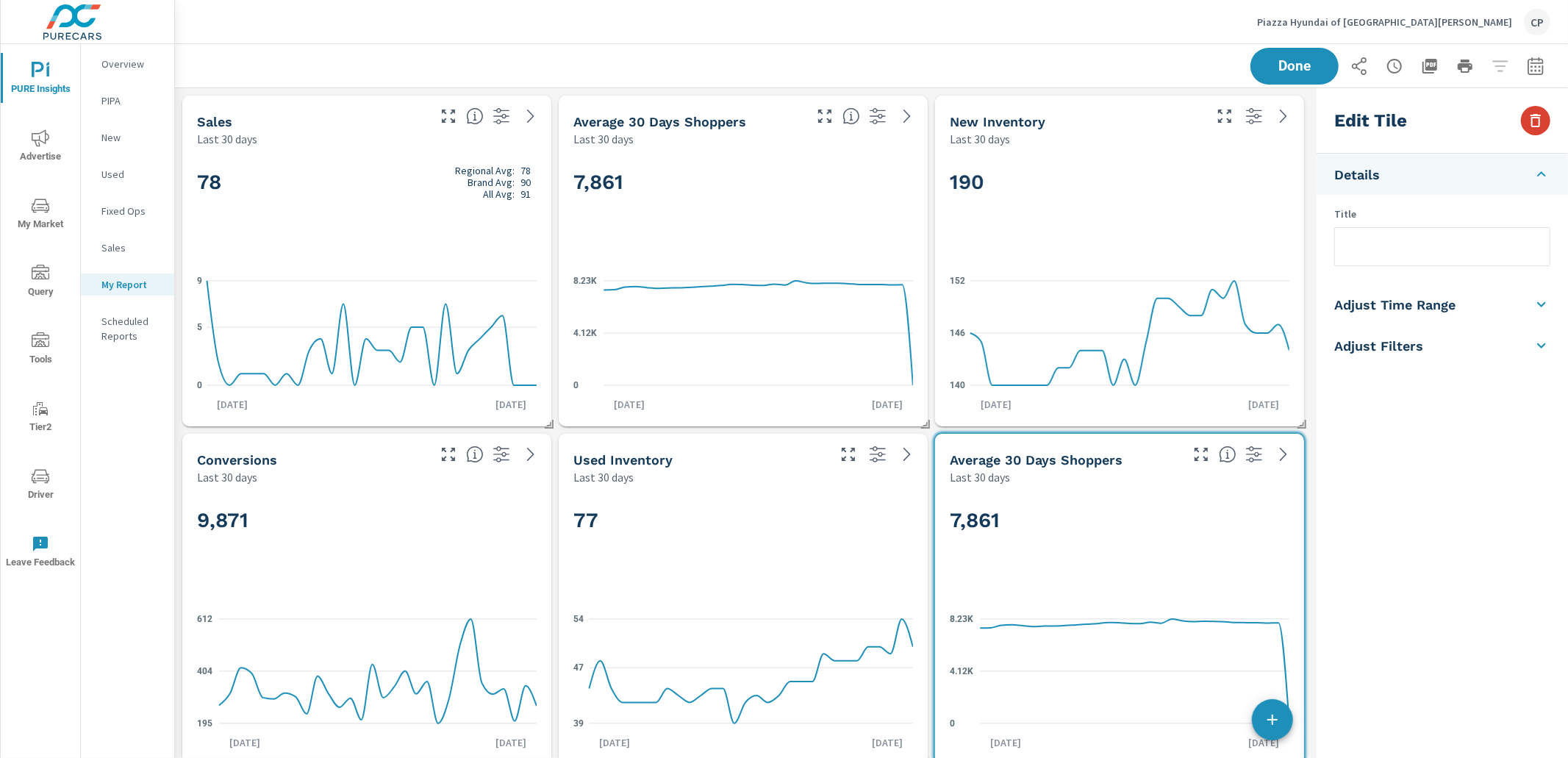
click at [1521, 122] on button "button" at bounding box center [1536, 120] width 30 height 30
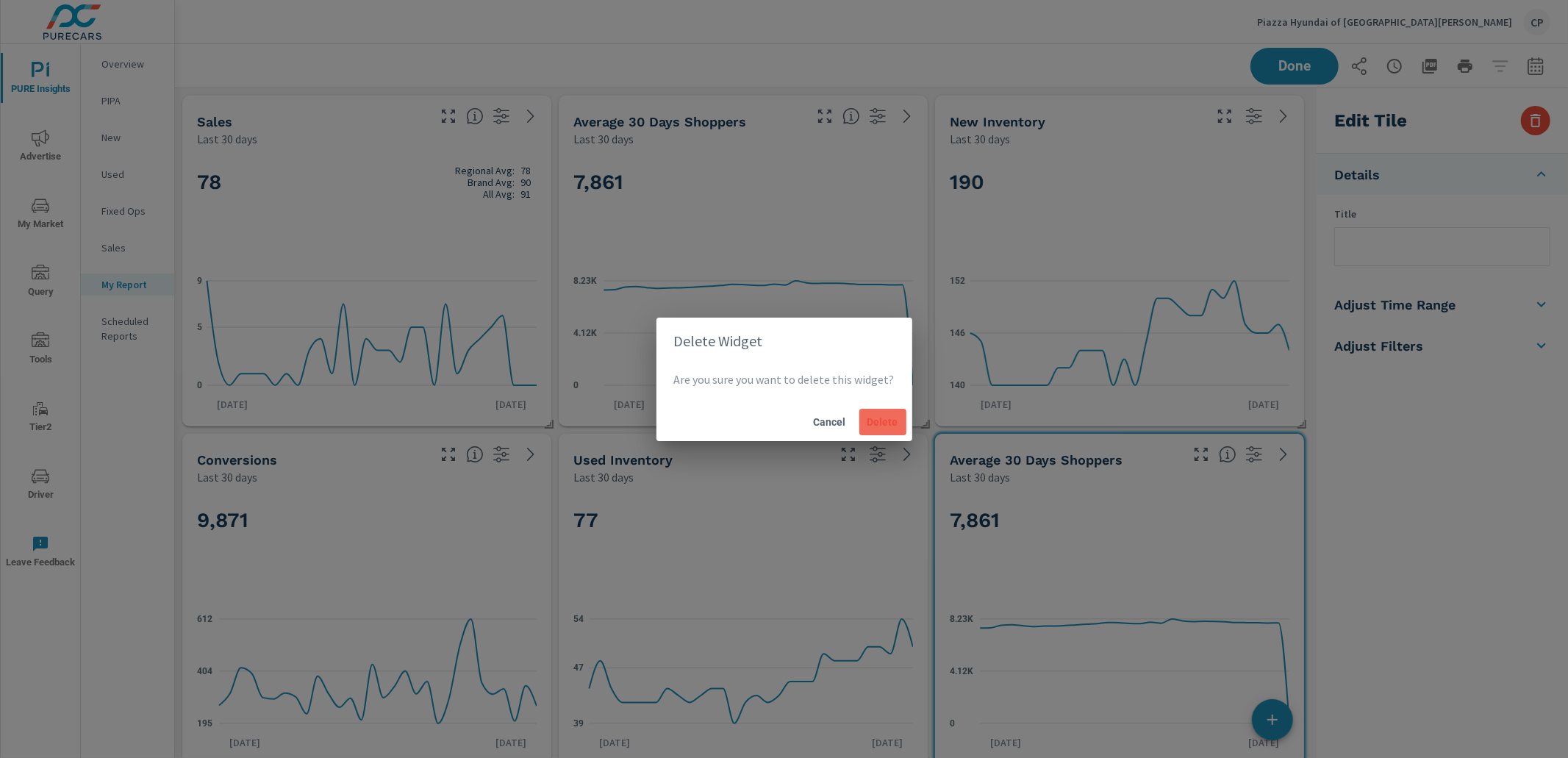
click at [899, 417] on button "Delete" at bounding box center [882, 422] width 47 height 26
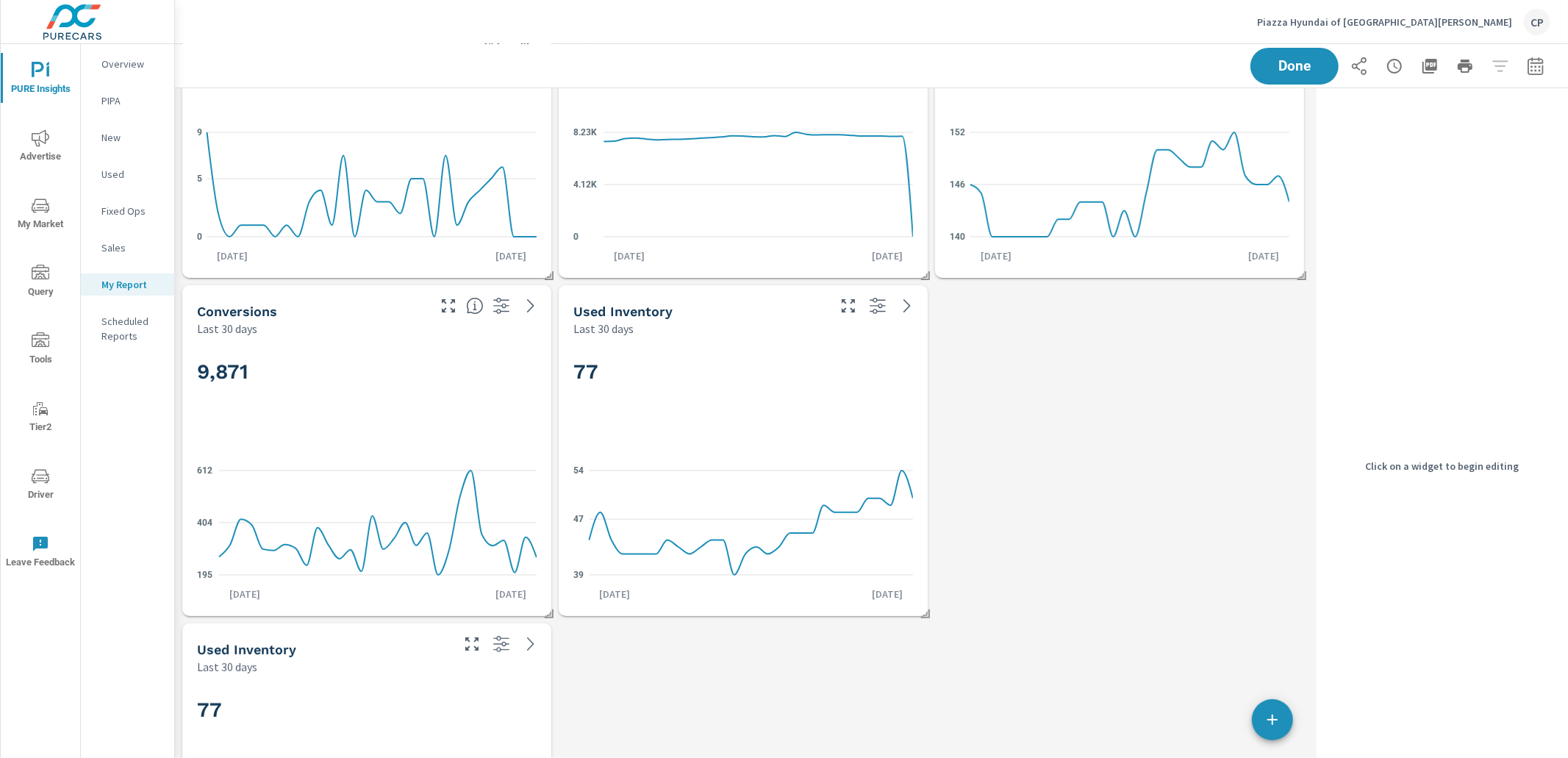
scroll to position [143, 0]
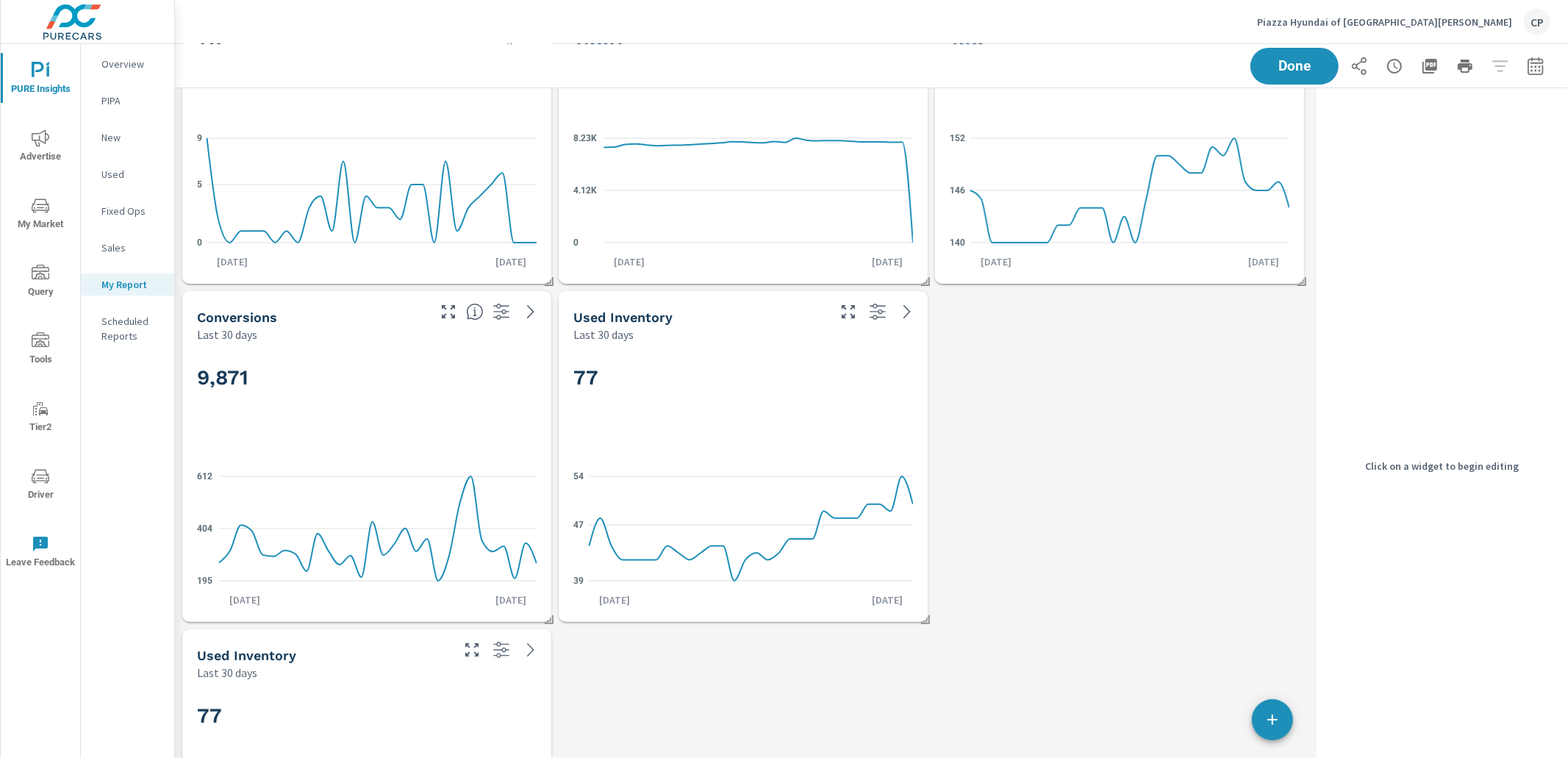
click at [430, 655] on div "Used Inventory" at bounding box center [322, 656] width 251 height 17
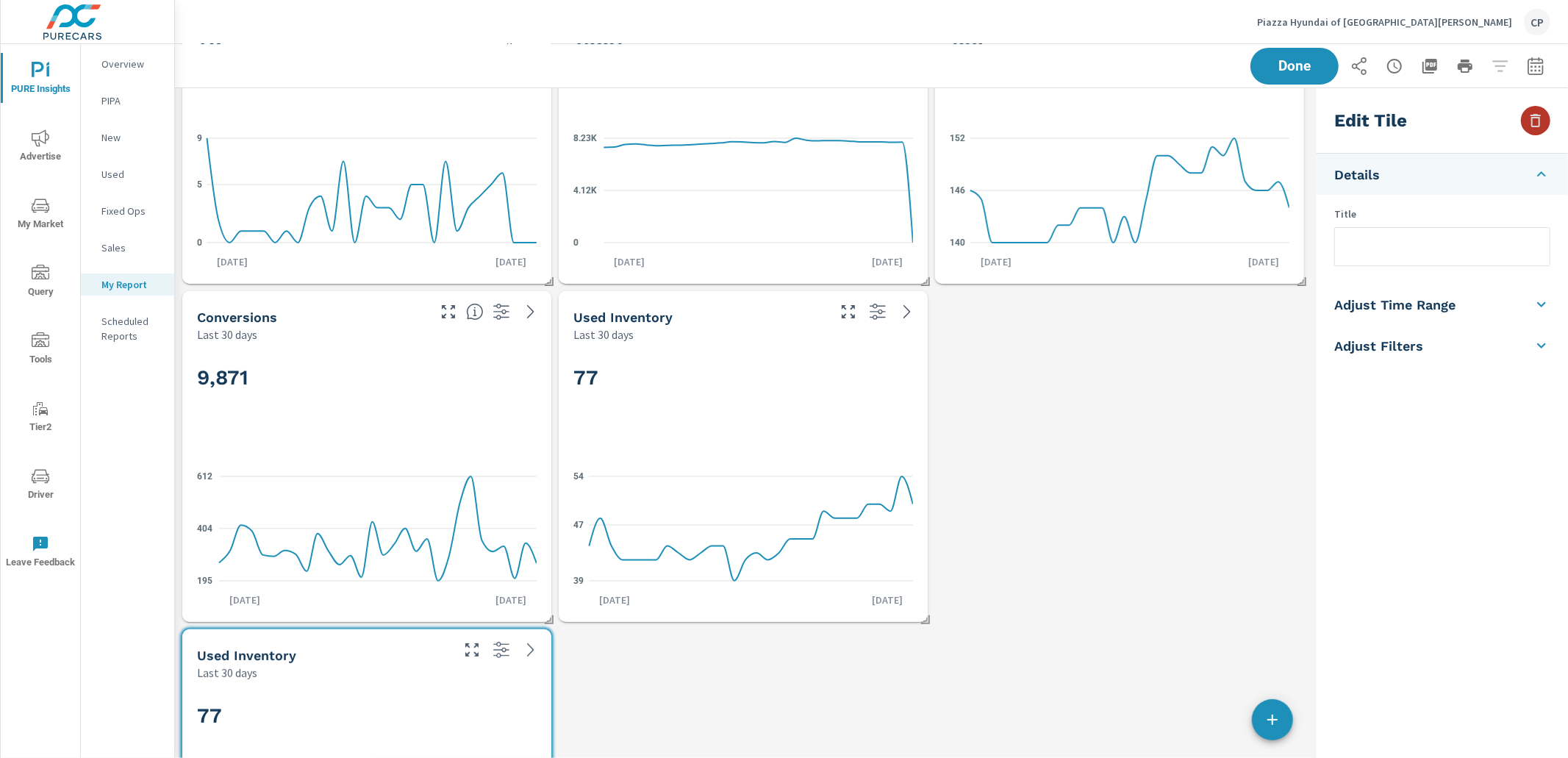
click at [1537, 119] on icon "button" at bounding box center [1535, 120] width 17 height 17
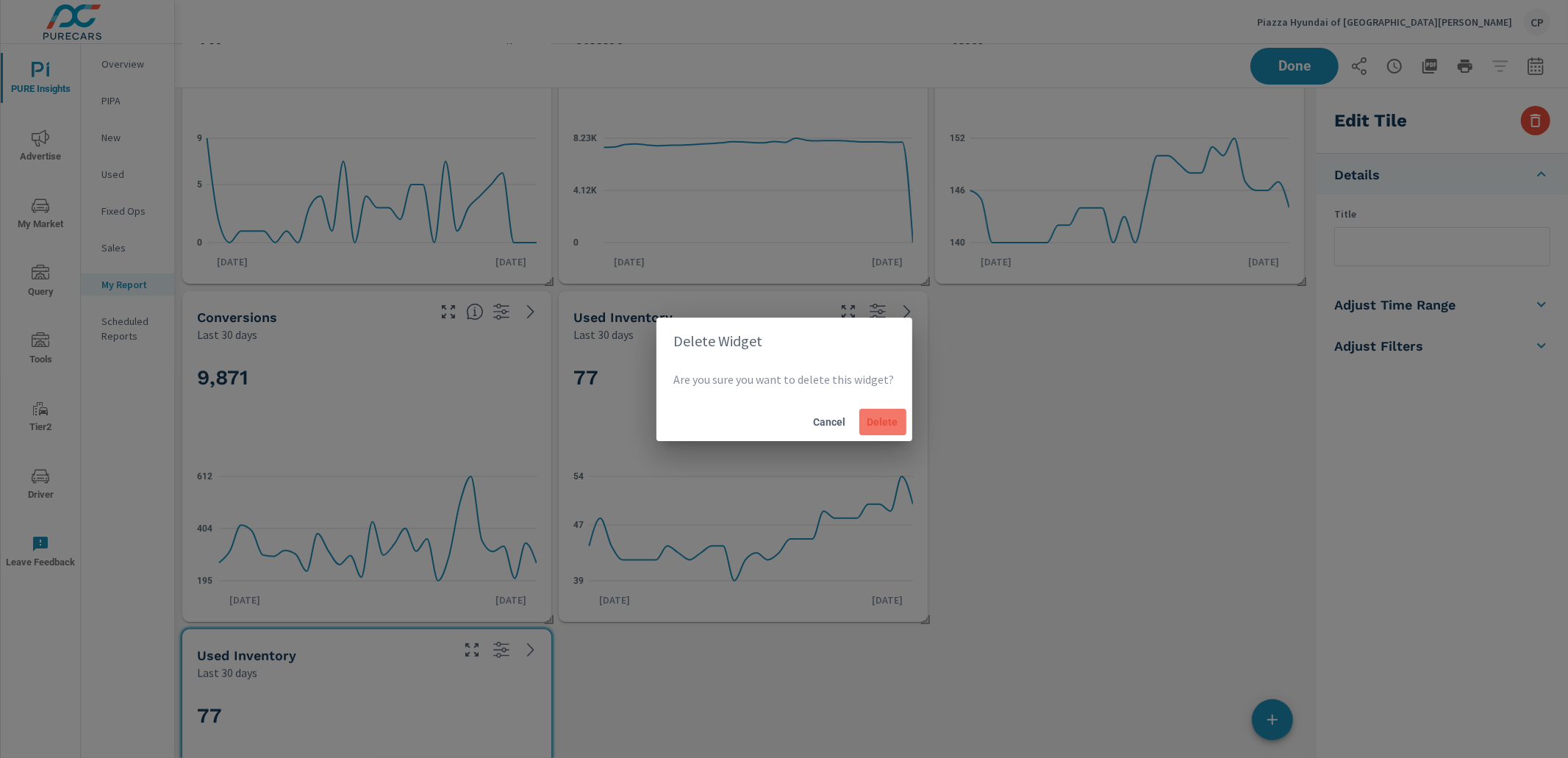
click at [870, 413] on button "Delete" at bounding box center [882, 422] width 47 height 26
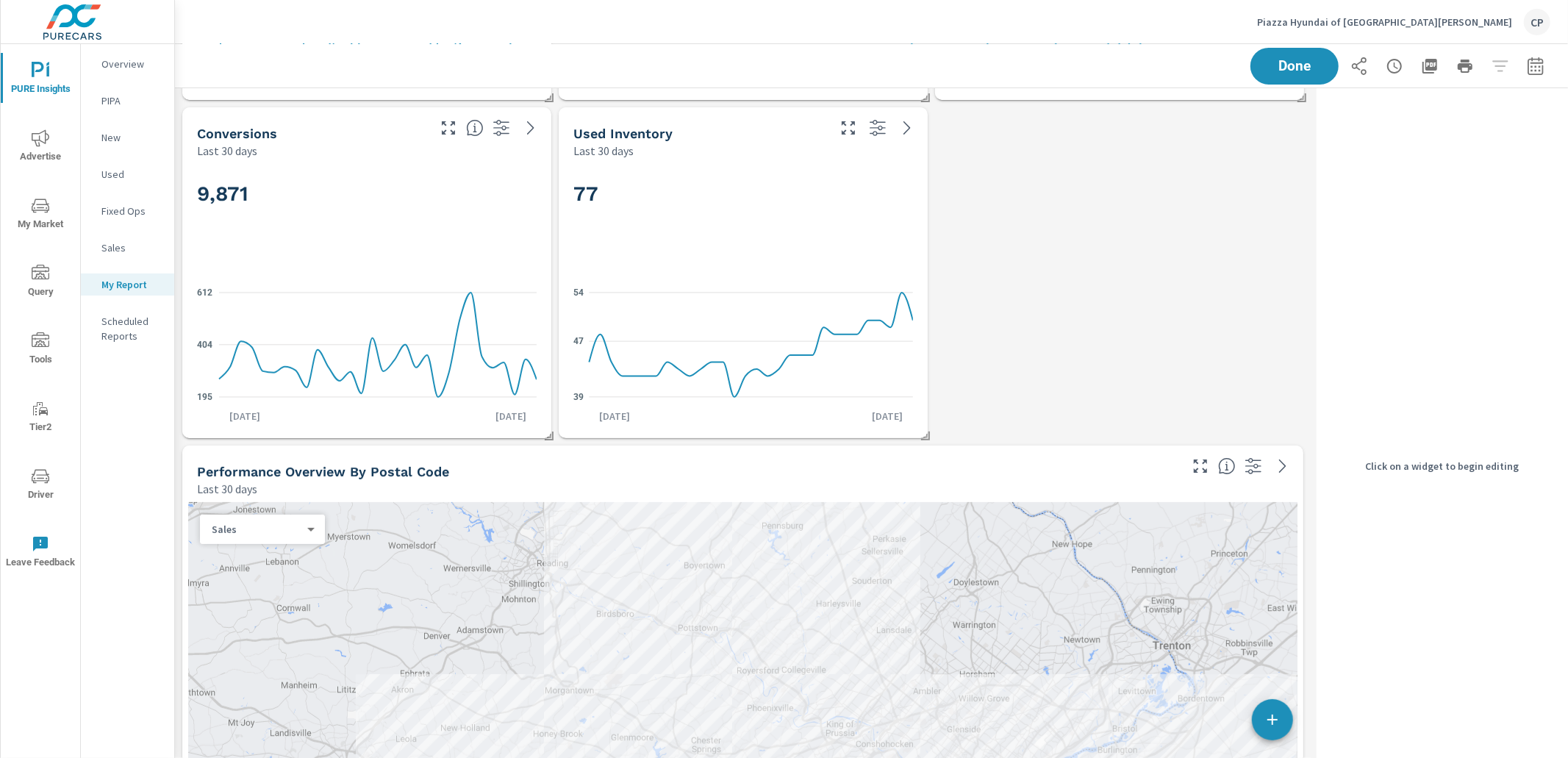
scroll to position [323, 0]
click at [40, 85] on span "PURE Insights" at bounding box center [40, 80] width 71 height 36
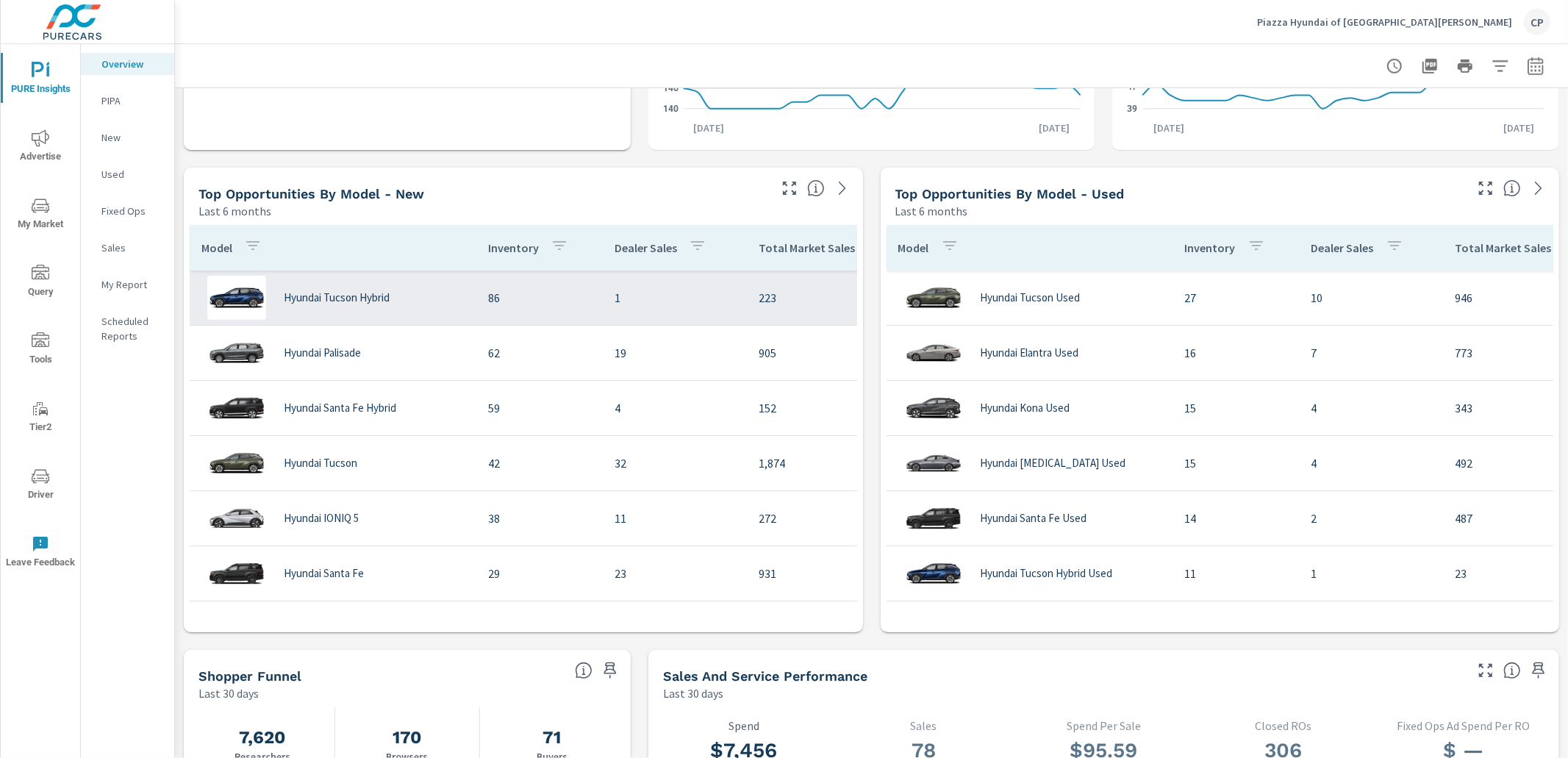
scroll to position [900, 0]
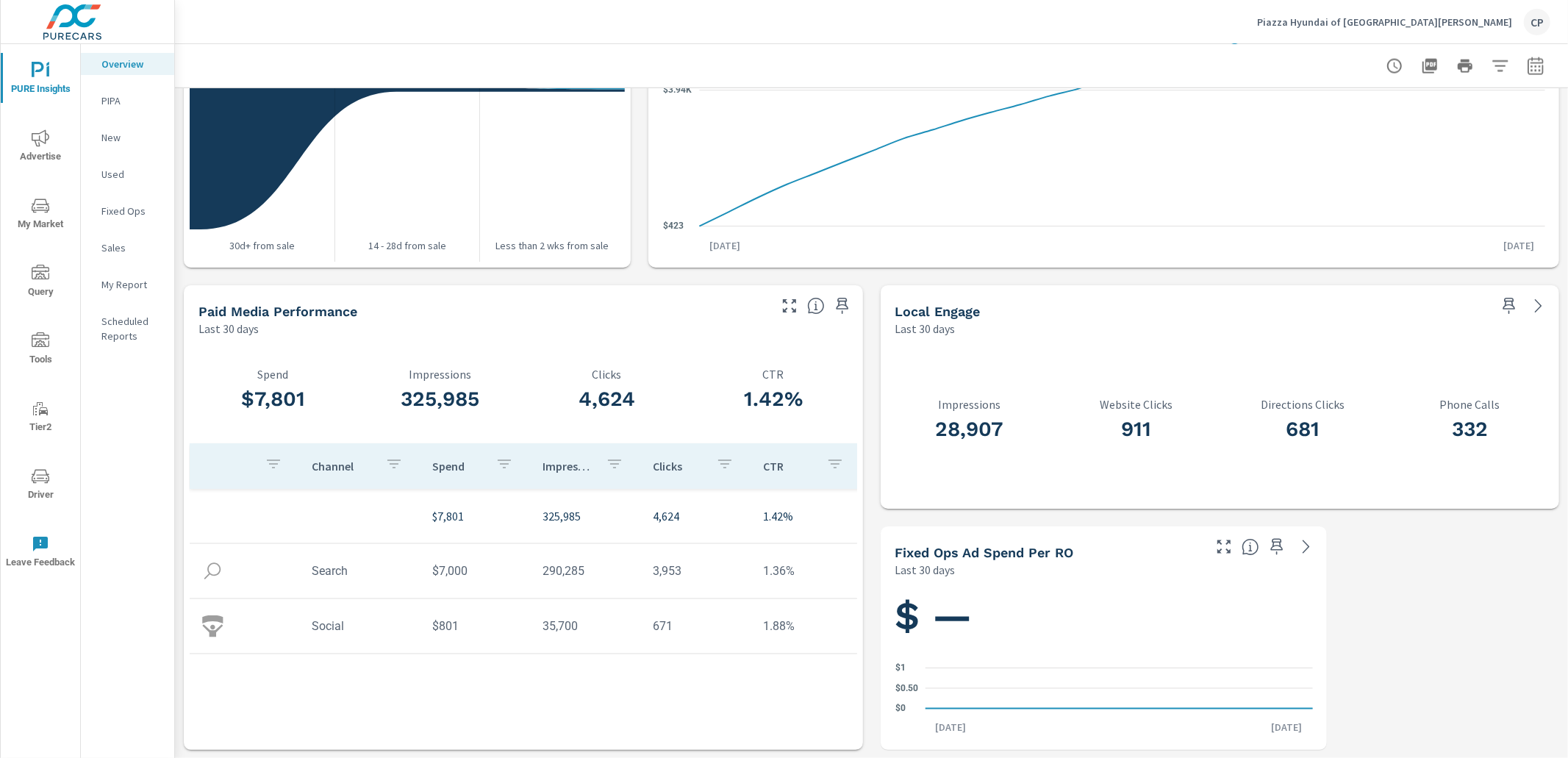
scroll to position [454, 0]
click at [124, 284] on p "My Report" at bounding box center [132, 285] width 61 height 15
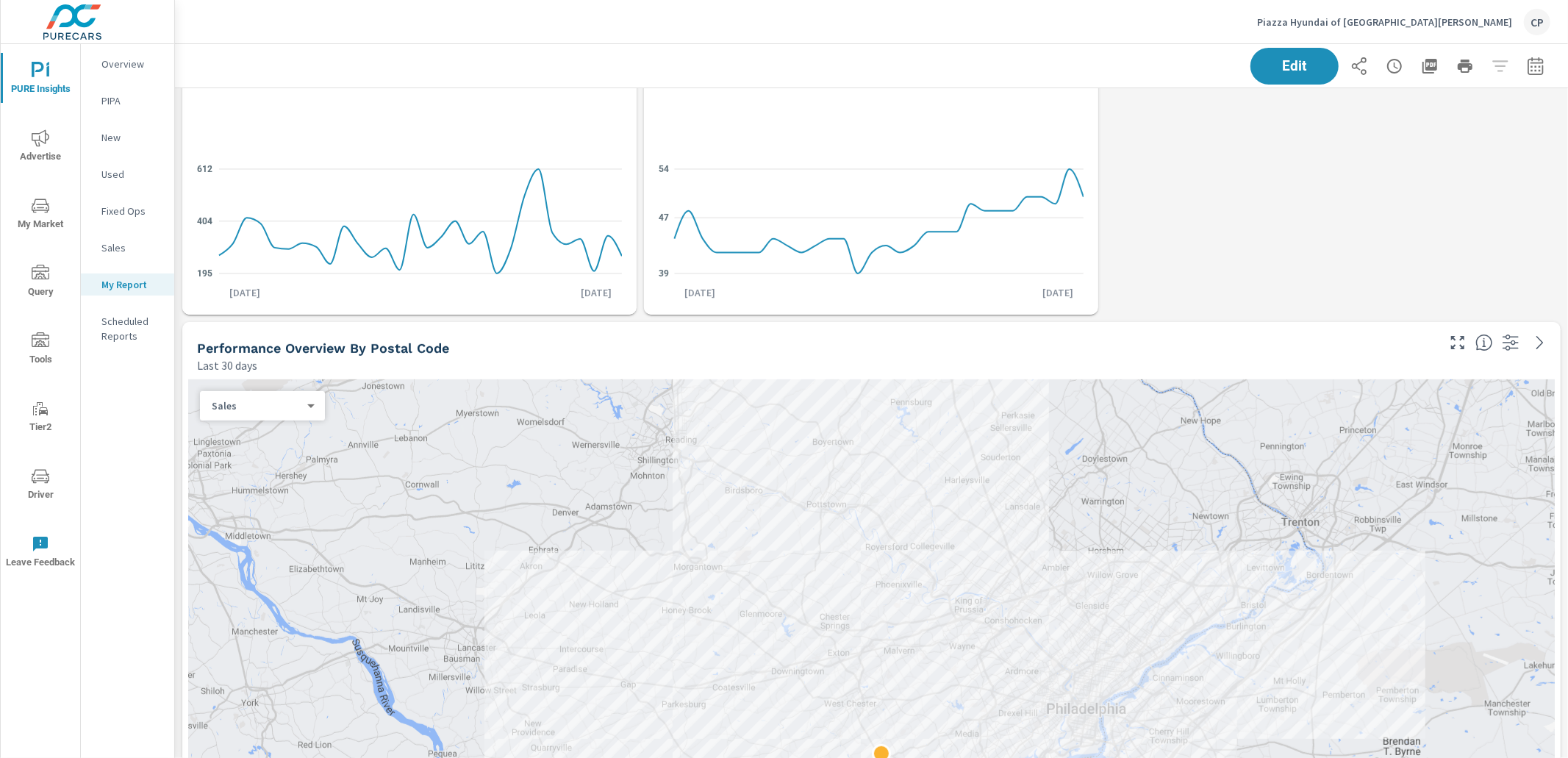
scroll to position [523, 0]
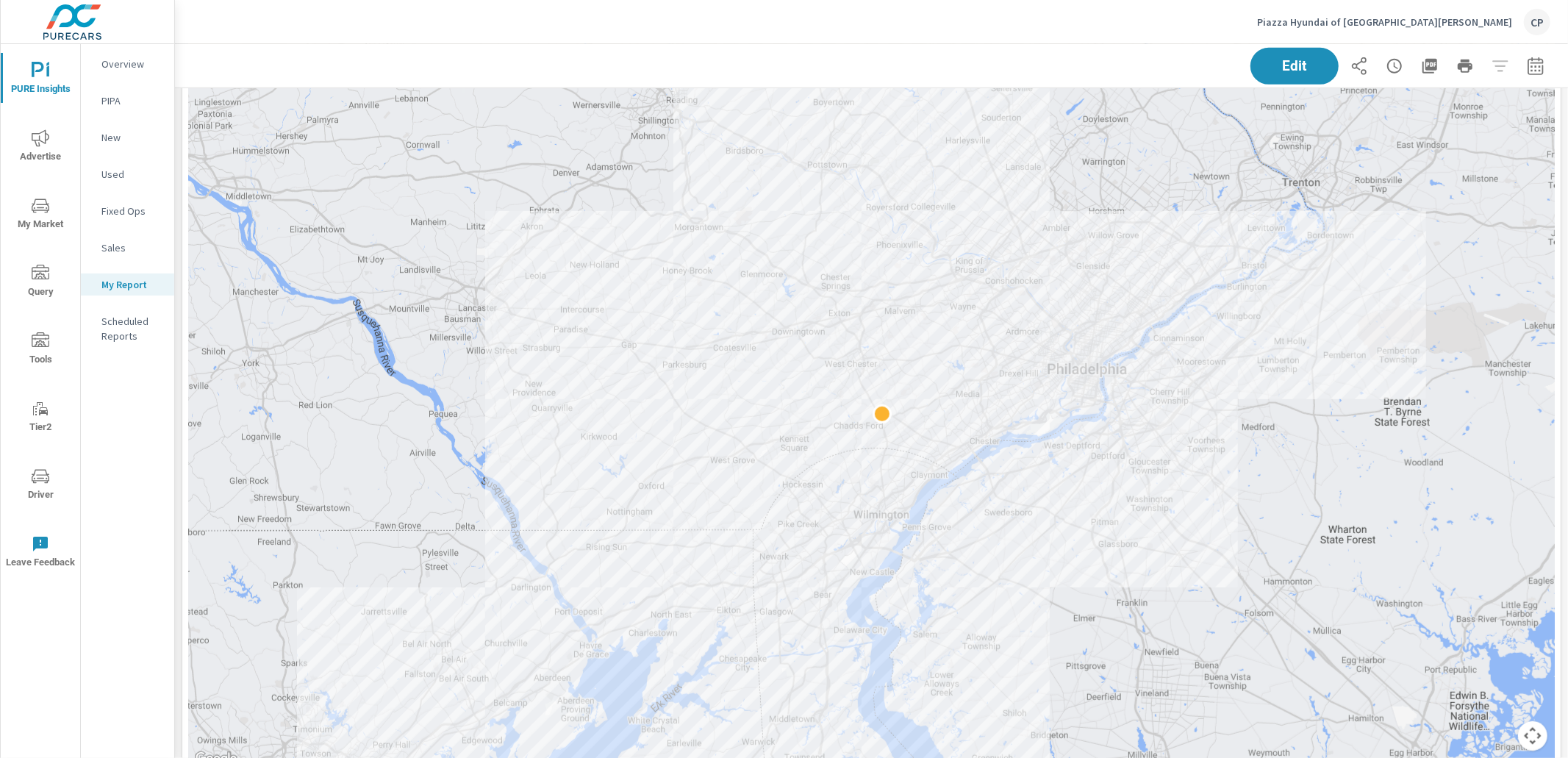
scroll to position [790, 0]
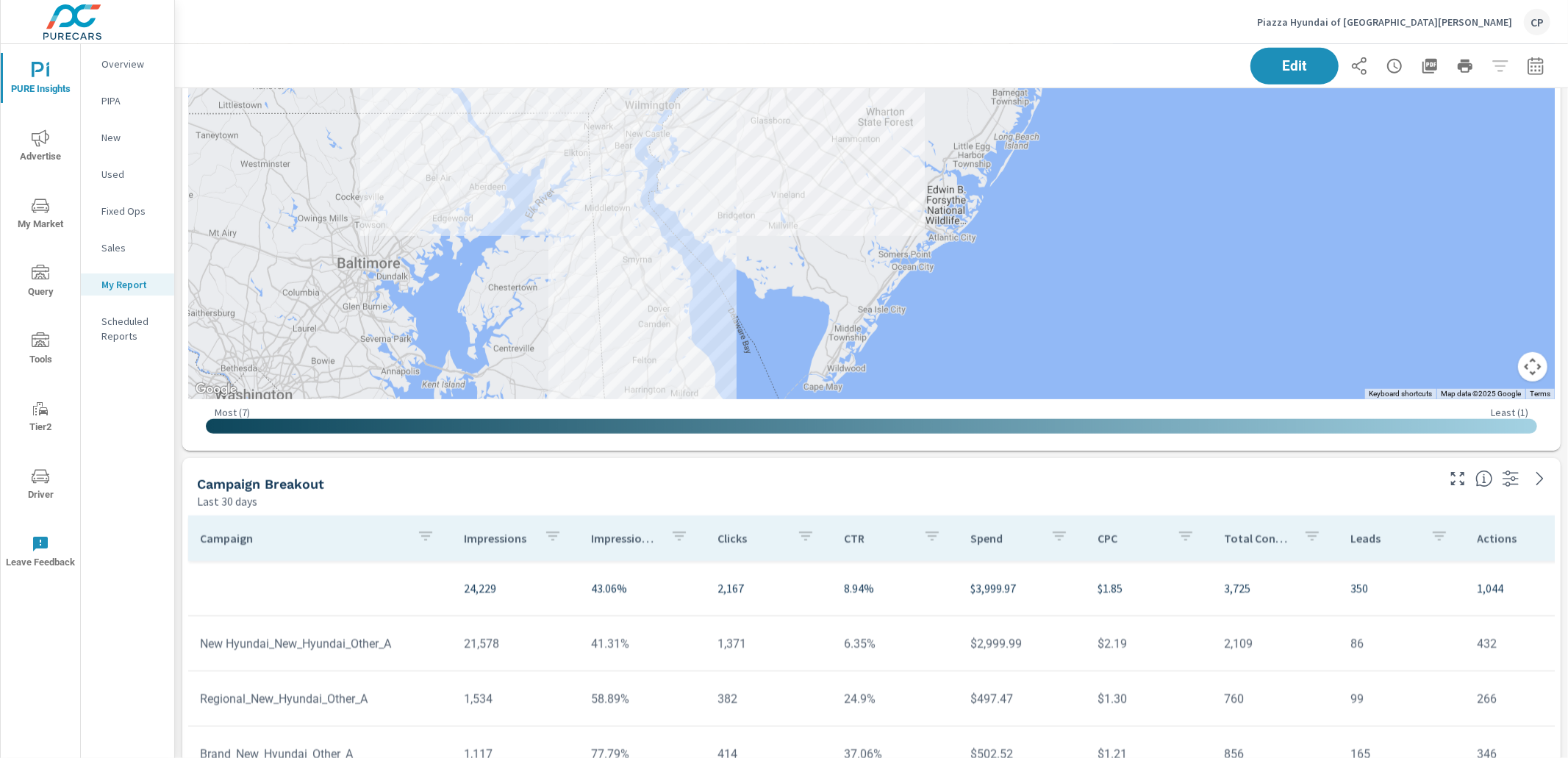
scroll to position [1086, 0]
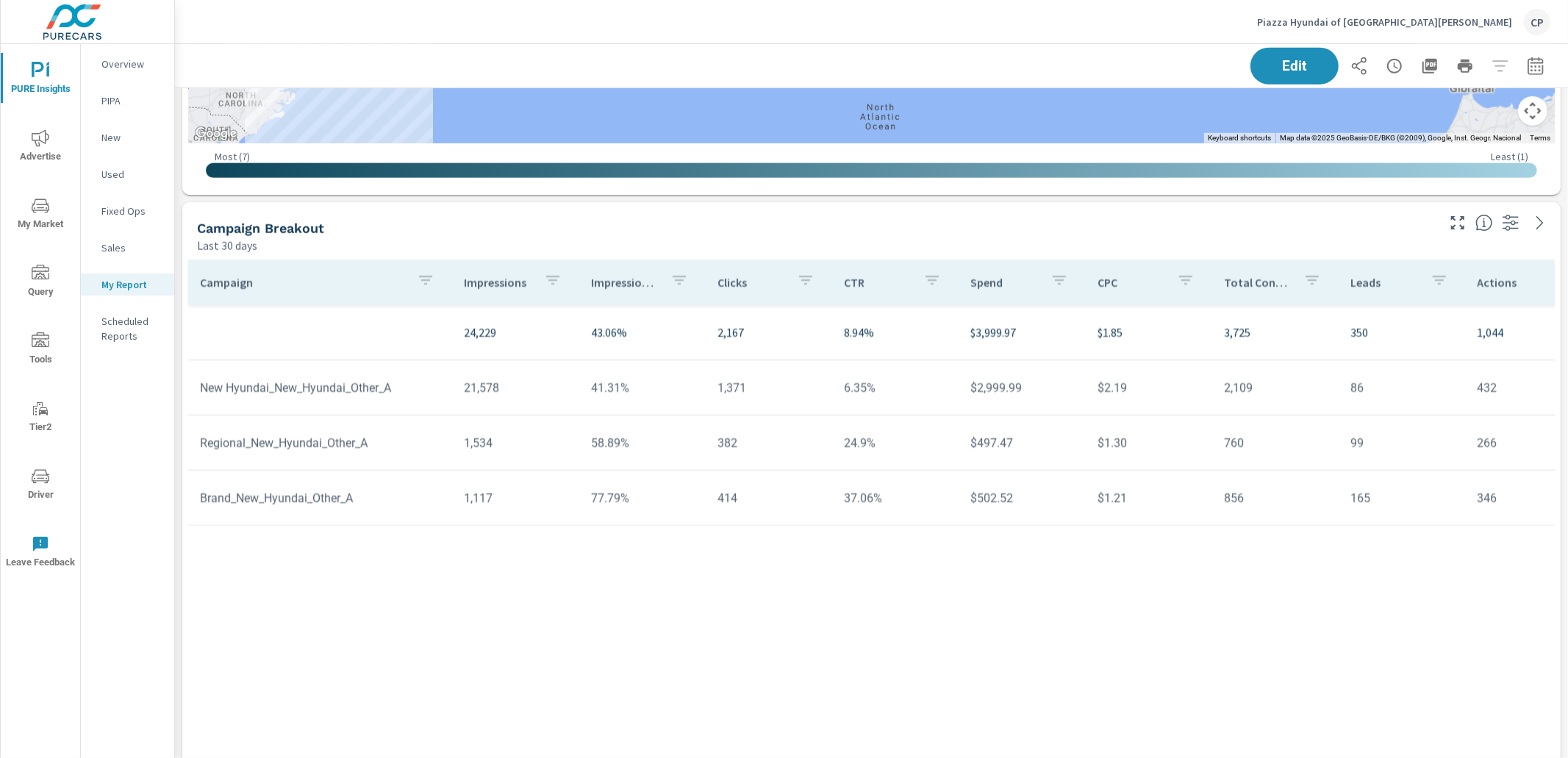
scroll to position [1410, 0]
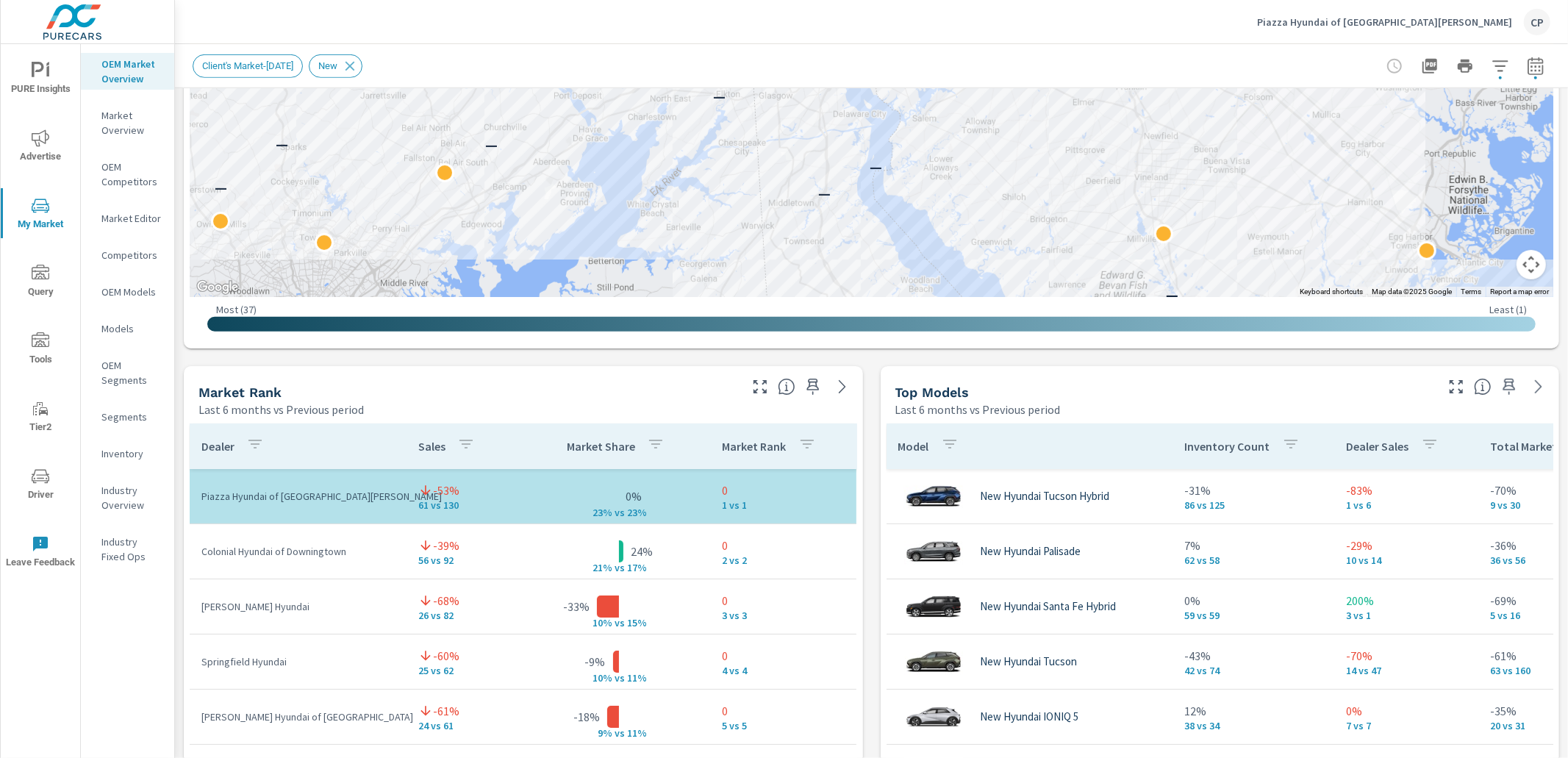
scroll to position [680, 0]
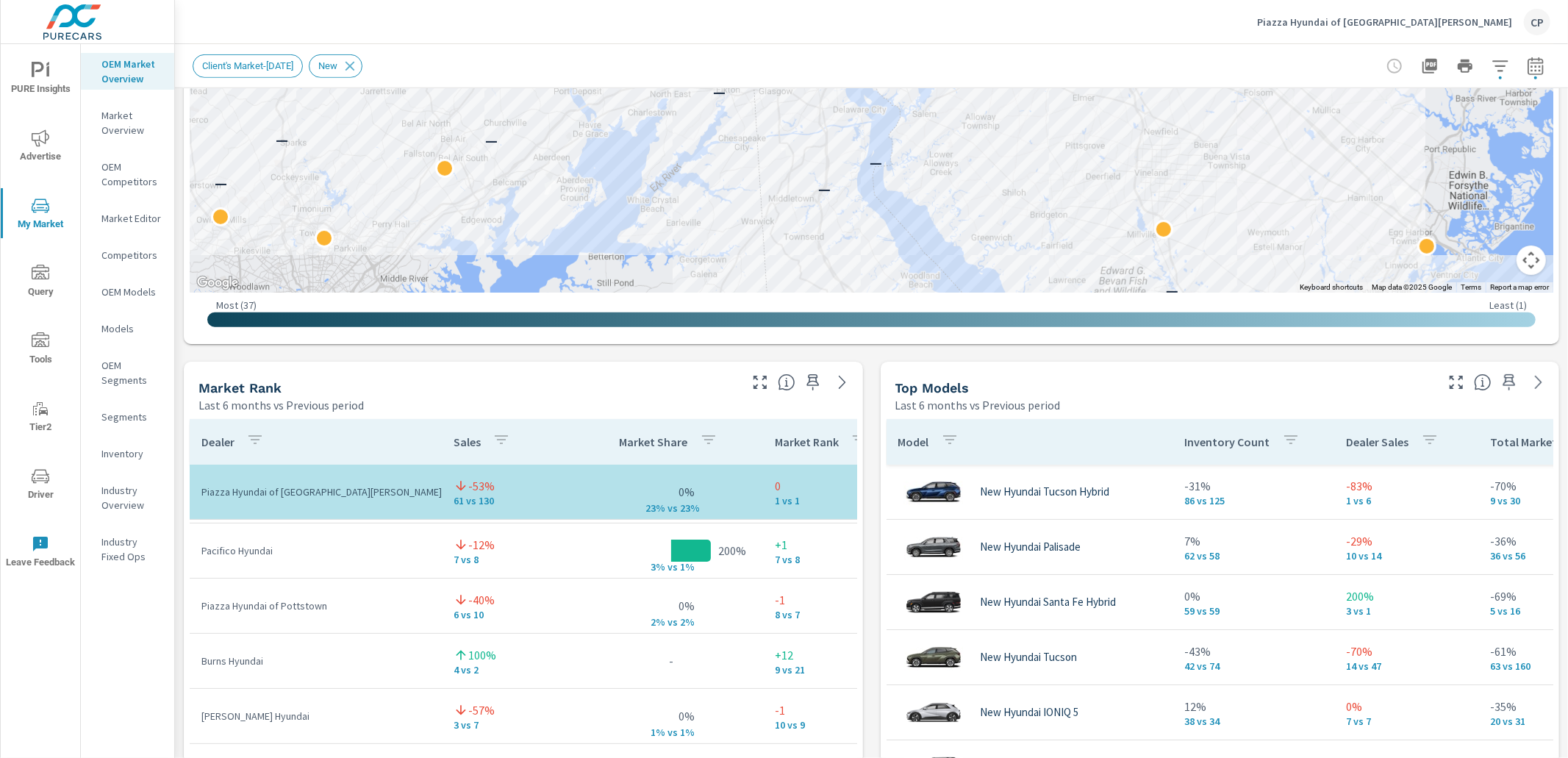
scroll to position [285, 0]
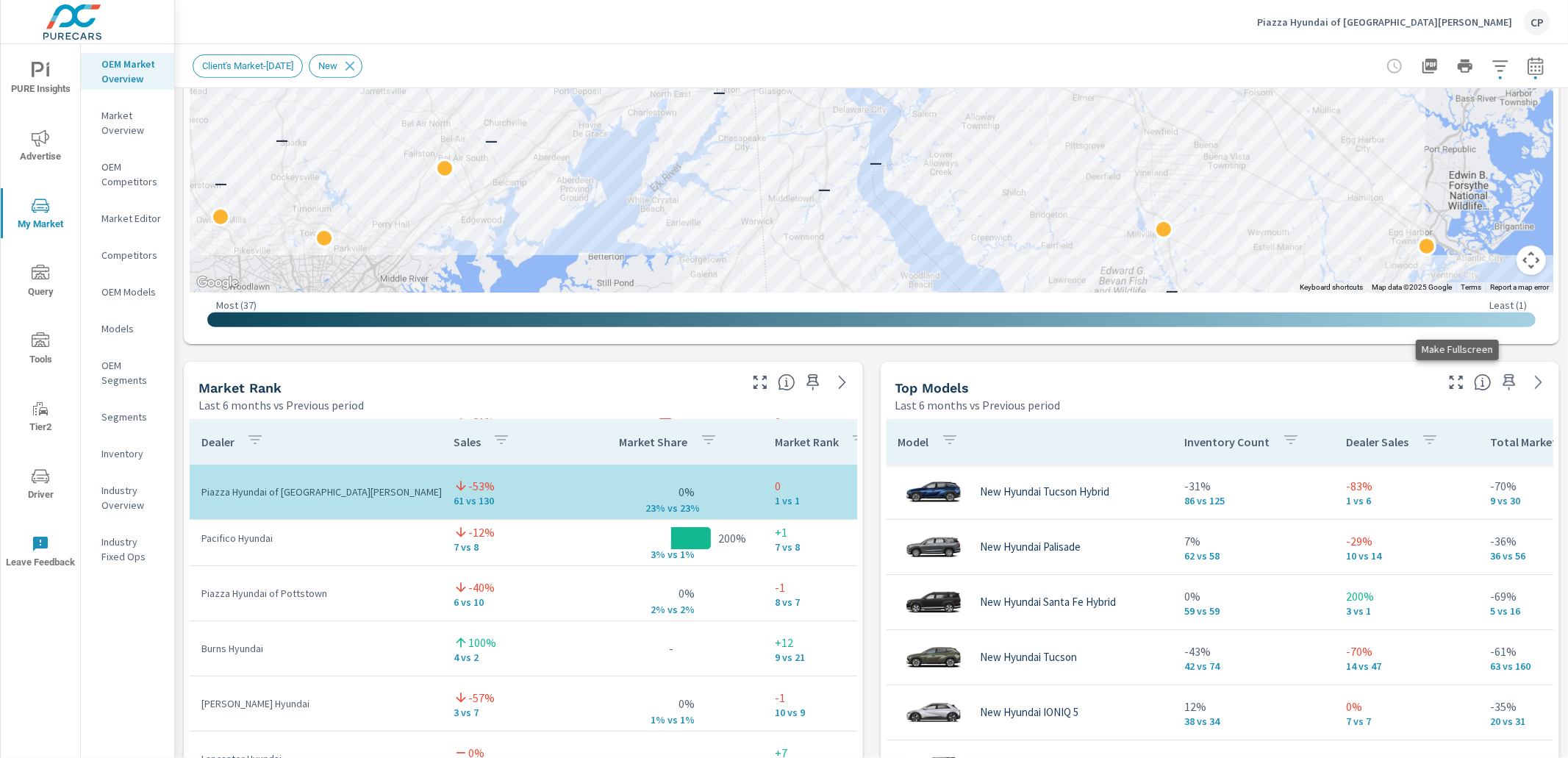
click at [1457, 378] on icon "button" at bounding box center [1456, 382] width 17 height 17
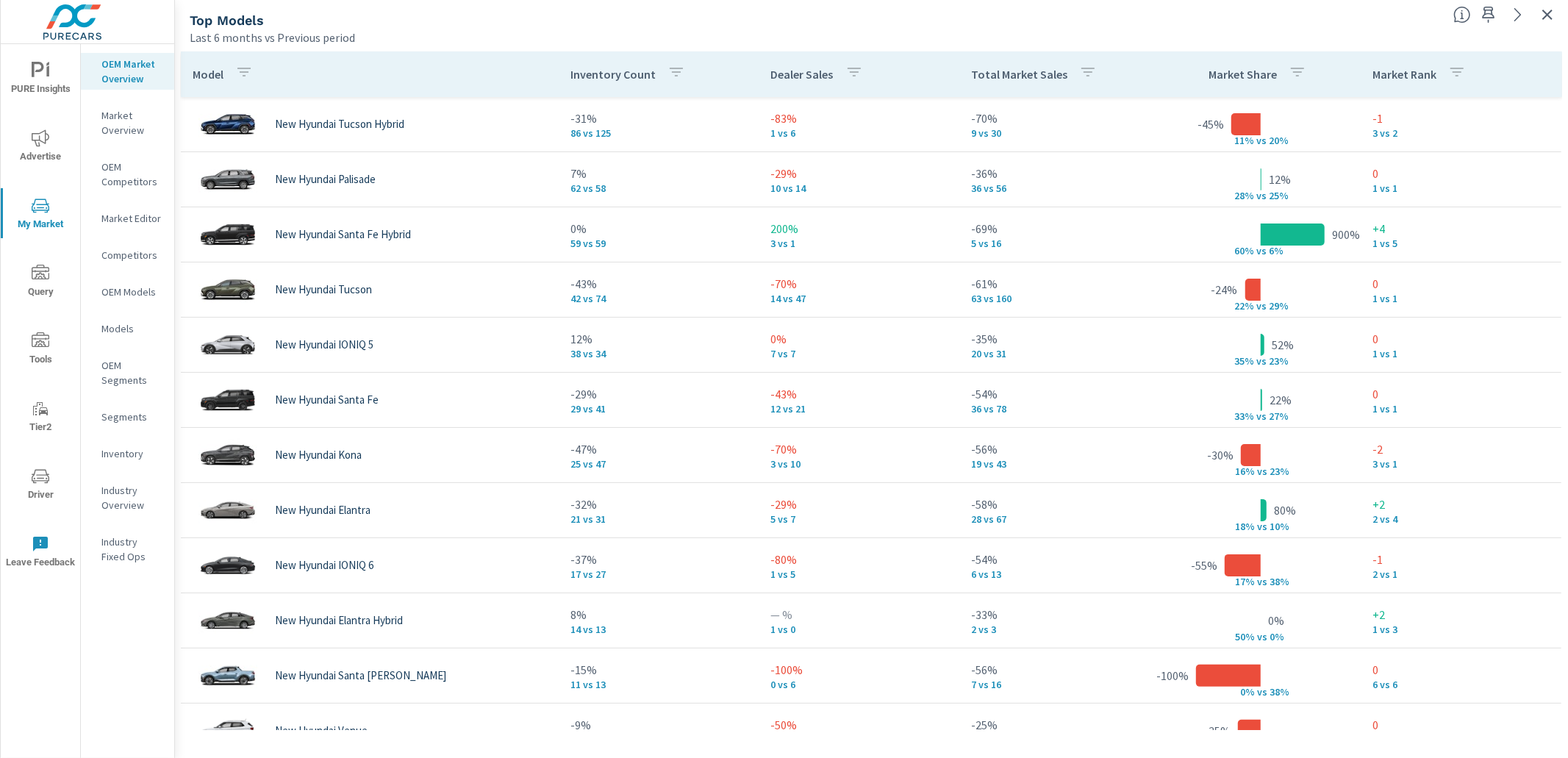
scroll to position [9, 0]
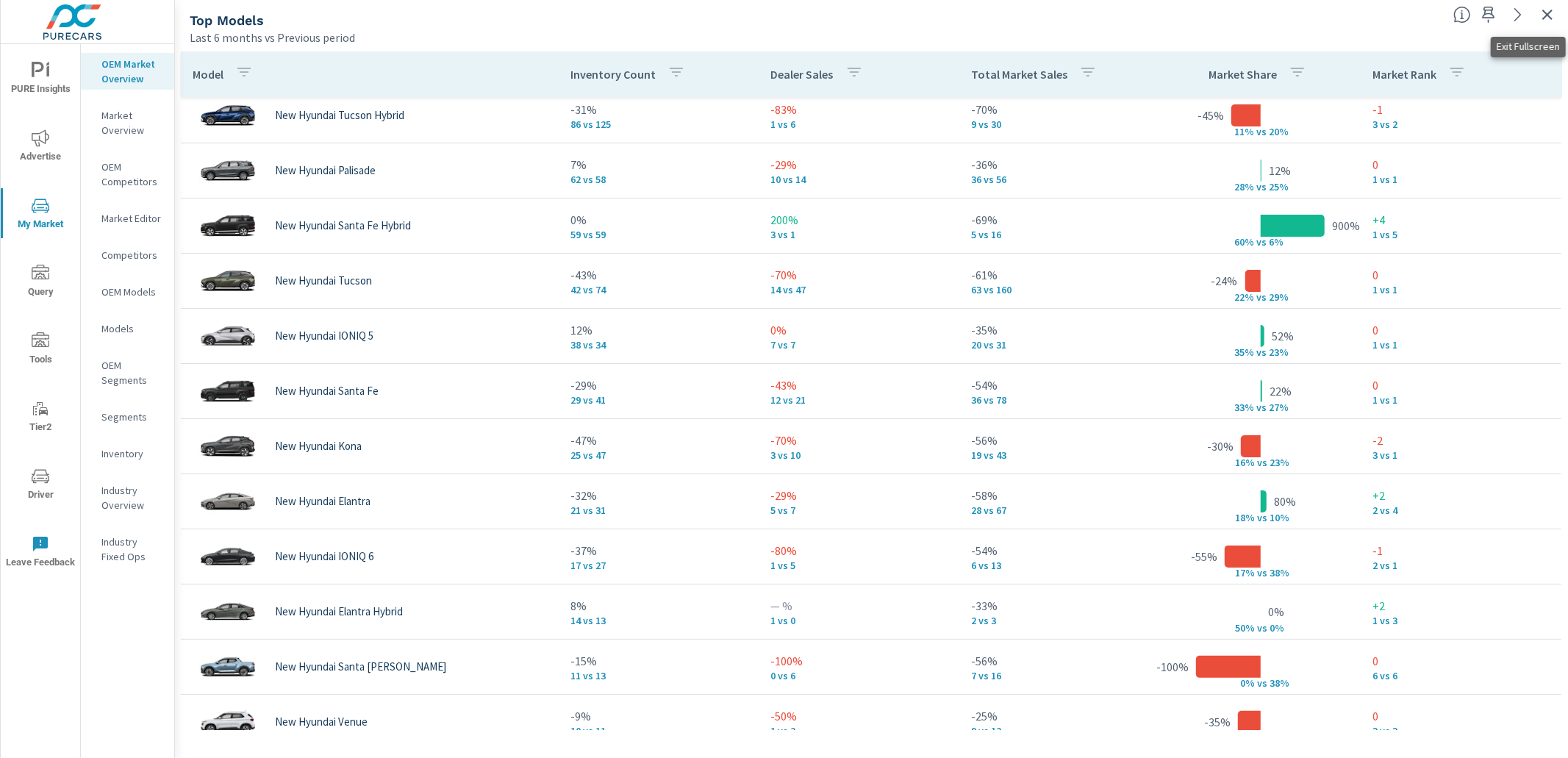
click at [1550, 19] on icon "button" at bounding box center [1547, 14] width 17 height 17
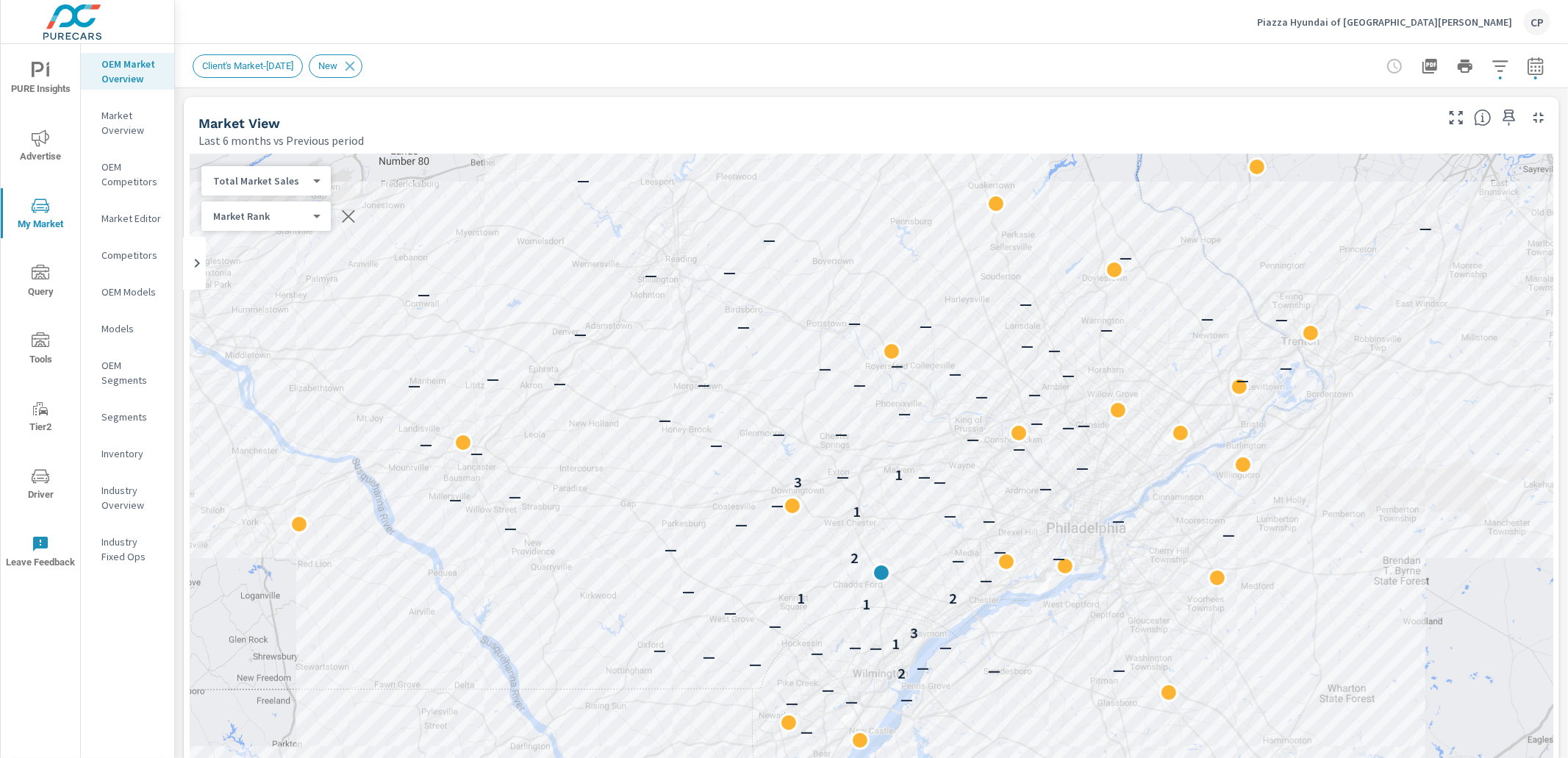
scroll to position [9, 0]
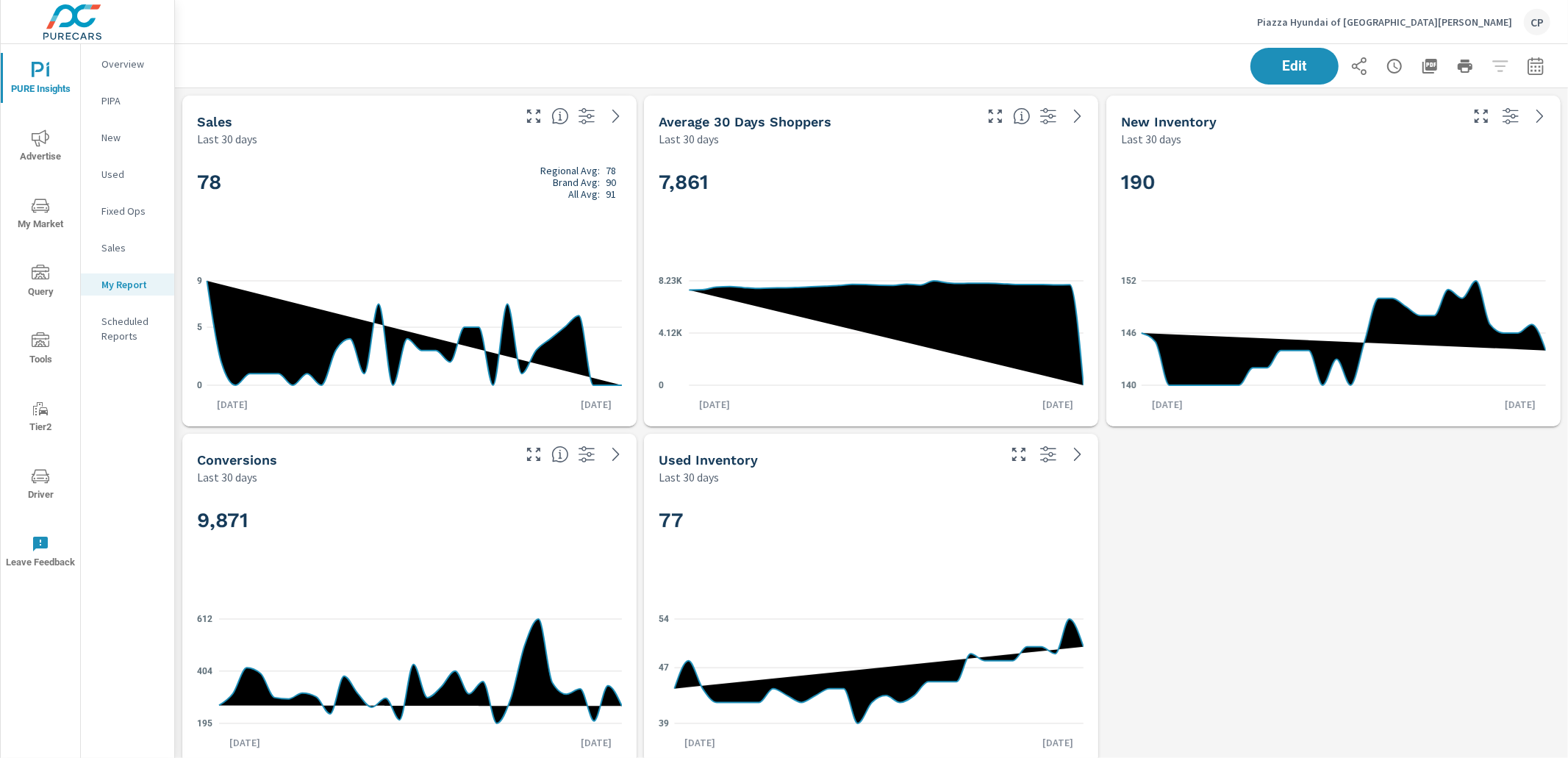
scroll to position [3560, 1393]
